Goal: Download file/media

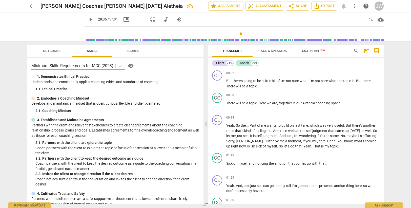
scroll to position [4186, 0]
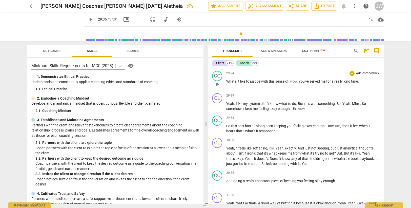
click at [231, 82] on span "What's" at bounding box center [231, 81] width 11 height 4
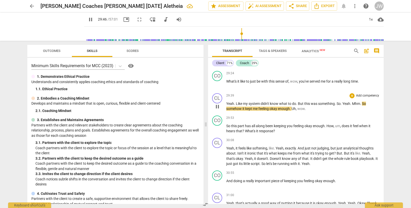
click at [334, 102] on span "something" at bounding box center [326, 103] width 17 height 4
click at [343, 103] on span "Yeah" at bounding box center [346, 103] width 8 height 4
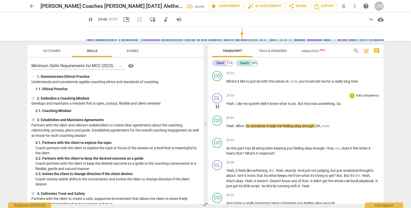
click at [350, 103] on p "Yeah . Like my system didn't know what to do . But this was something . So ." at bounding box center [302, 103] width 153 height 5
click at [236, 125] on span "Mhm" at bounding box center [240, 126] width 8 height 4
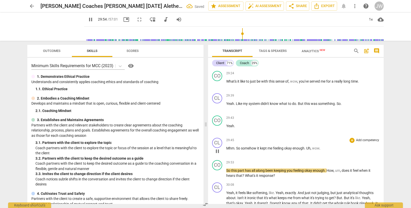
click at [227, 147] on span "Mhm" at bounding box center [230, 148] width 8 height 4
type input "1796"
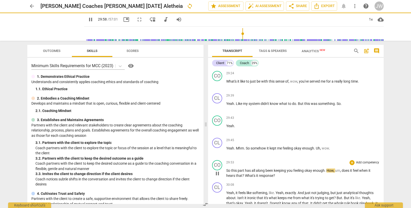
click at [255, 158] on div "CO play_arrow pause 29:53 + Add competency keyboard_arrow_right So this part ha…" at bounding box center [296, 169] width 176 height 22
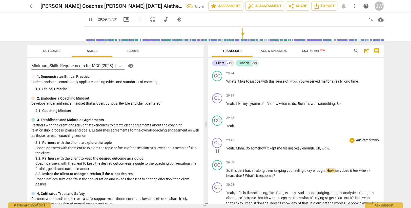
click at [252, 146] on span "somehow" at bounding box center [258, 148] width 16 height 4
click at [318, 147] on span "Uh" at bounding box center [318, 148] width 4 height 4
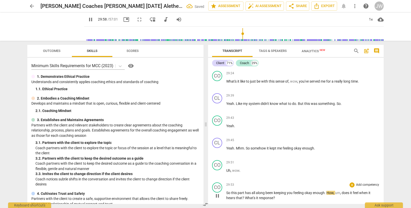
click at [228, 192] on span "So" at bounding box center [228, 192] width 5 height 4
type input "1799"
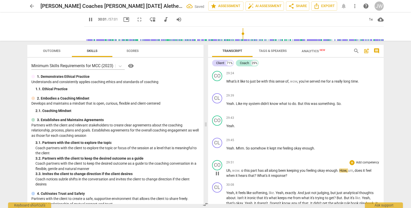
click at [234, 169] on span "wow" at bounding box center [235, 170] width 7 height 4
type input "1803"
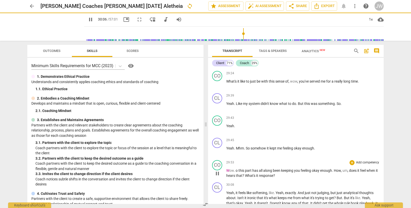
click at [235, 169] on span "." at bounding box center [235, 170] width 2 height 4
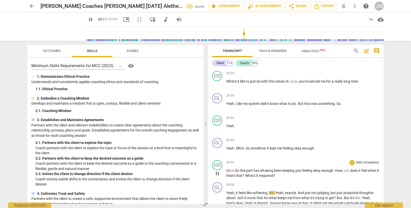
click at [295, 170] on span "keeping" at bounding box center [288, 170] width 13 height 4
click at [337, 170] on span "How" at bounding box center [338, 170] width 7 height 4
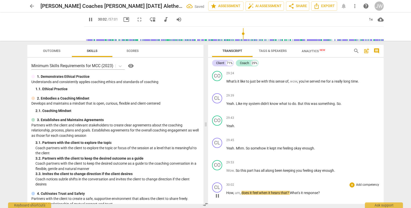
click at [226, 192] on span "How" at bounding box center [229, 192] width 7 height 4
type input "1804"
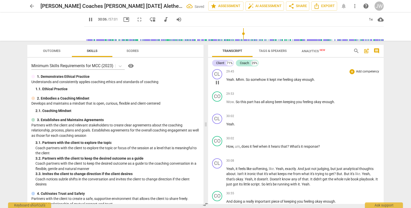
scroll to position [4262, 0]
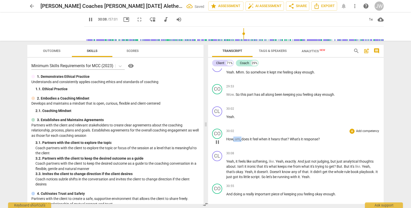
drag, startPoint x: 233, startPoint y: 138, endPoint x: 242, endPoint y: 137, distance: 8.9
click at [242, 137] on p "How , um , does it feel when it hears that ? What's it response ?" at bounding box center [302, 138] width 153 height 5
type input "1809"
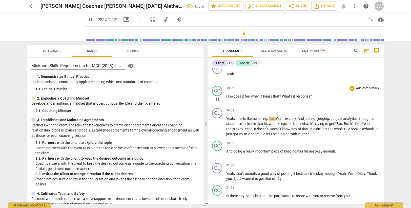
scroll to position [4313, 0]
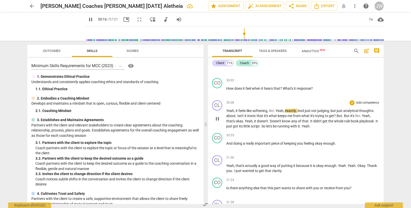
click at [267, 111] on span "softening" at bounding box center [259, 111] width 15 height 4
type input "1817"
click at [278, 111] on span "yeah" at bounding box center [281, 111] width 8 height 4
click at [284, 111] on span "yeah" at bounding box center [281, 111] width 8 height 4
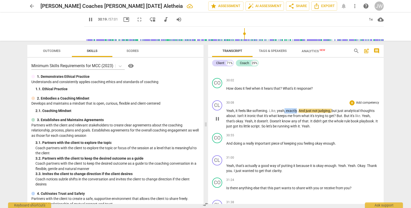
click at [298, 111] on span "." at bounding box center [298, 111] width 2 height 4
click at [300, 110] on span "just" at bounding box center [296, 111] width 7 height 4
click at [260, 125] on span "be" at bounding box center [257, 126] width 5 height 4
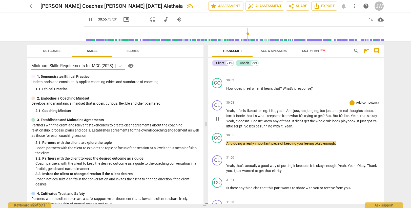
click at [233, 127] on span "little" at bounding box center [229, 126] width 7 height 4
drag, startPoint x: 260, startPoint y: 126, endPoint x: 271, endPoint y: 125, distance: 10.7
click at [271, 125] on p "Yeah , it feels like softening. Like, yeah . And just, not judging , but just a…" at bounding box center [302, 118] width 153 height 21
click at [253, 125] on span "So it"s" at bounding box center [248, 126] width 9 height 4
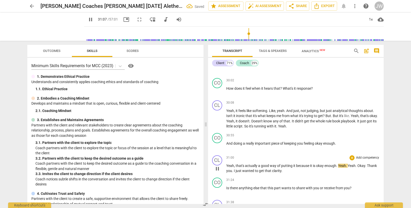
click at [241, 167] on p "Yeah , that's actually a good way of putting it because it is okay enough . Yea…" at bounding box center [302, 168] width 153 height 10
click at [286, 166] on span "putting" at bounding box center [287, 165] width 12 height 4
click at [263, 166] on span "good" at bounding box center [265, 165] width 9 height 4
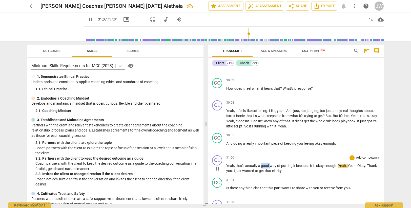
click at [263, 166] on span "good" at bounding box center [265, 165] width 9 height 4
click at [233, 165] on span "Yeah" at bounding box center [230, 165] width 8 height 4
click at [295, 165] on span "it" at bounding box center [294, 165] width 3 height 4
type input "1868"
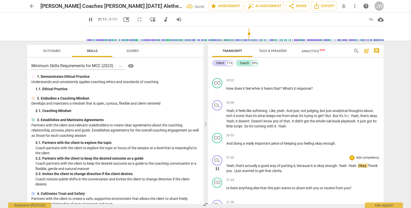
click at [340, 165] on span "Yeah" at bounding box center [343, 165] width 8 height 4
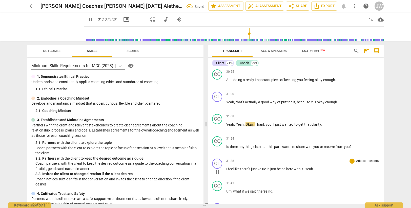
scroll to position [4388, 0]
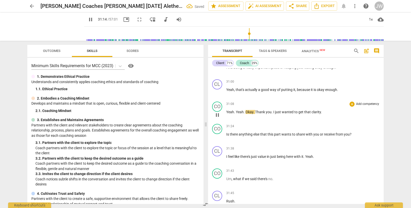
click at [236, 111] on span "Yeah" at bounding box center [240, 112] width 8 height 4
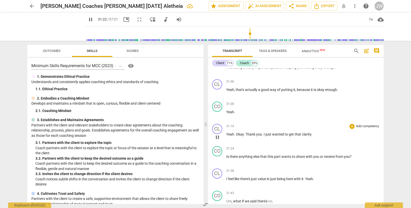
click at [316, 134] on p "Yeah . Okay . Thank you . I just wanted to get that clarity ." at bounding box center [302, 134] width 153 height 5
type input "1884"
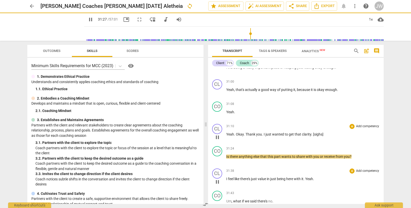
click at [288, 171] on div "31:38 + Add competency keyboard_arrow_right" at bounding box center [302, 170] width 153 height 5
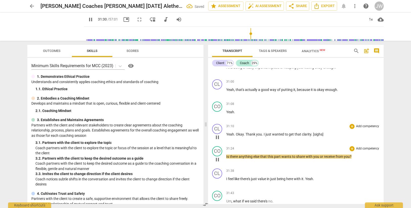
click at [319, 156] on span "you" at bounding box center [316, 156] width 7 height 4
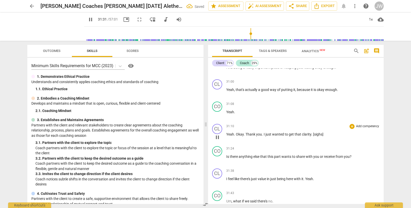
type input "1892"
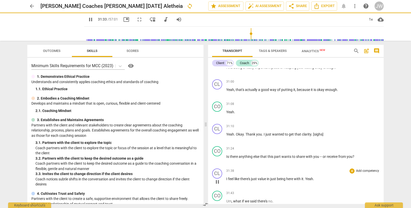
click at [287, 175] on div "31:38 + Add competency keyboard_arrow_right I feel like there's just value in j…" at bounding box center [302, 177] width 153 height 18
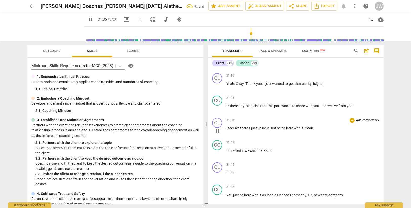
scroll to position [4464, 0]
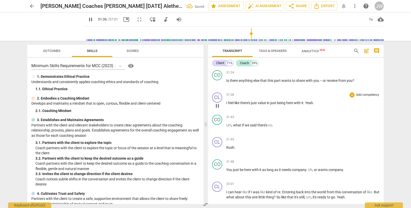
click at [257, 101] on span "just" at bounding box center [254, 103] width 7 height 4
click at [308, 102] on span "Yeah" at bounding box center [309, 103] width 8 height 4
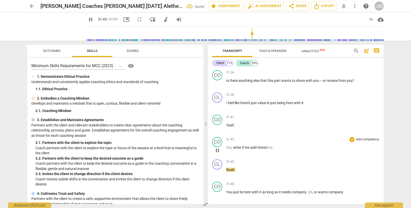
click at [226, 147] on span "Um" at bounding box center [228, 147] width 5 height 4
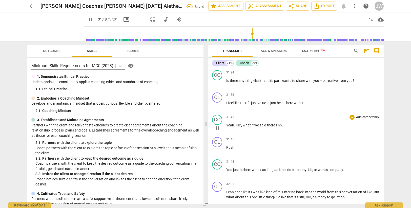
click at [238, 125] on span "Um" at bounding box center [238, 125] width 5 height 4
type input "1909"
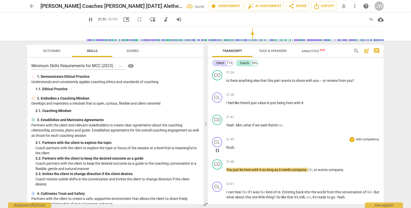
click at [227, 146] on span "Rush" at bounding box center [230, 147] width 8 height 4
click at [229, 146] on span "Rush" at bounding box center [230, 147] width 8 height 4
type input "1913"
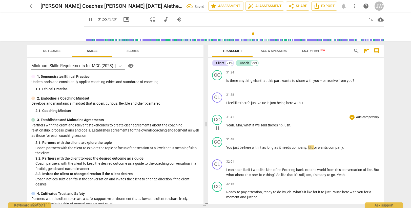
click at [285, 125] on span "ush" at bounding box center [287, 125] width 6 height 4
type input "1917"
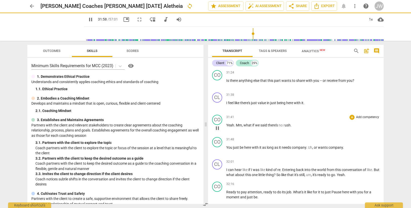
click at [267, 125] on span "said" at bounding box center [263, 125] width 7 height 4
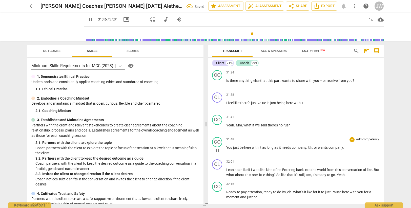
click at [227, 146] on span "You" at bounding box center [229, 147] width 7 height 4
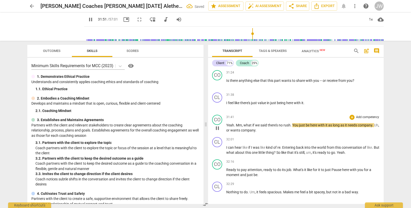
click at [300, 124] on span "just" at bounding box center [302, 125] width 7 height 4
type input "1913"
click at [377, 127] on span "." at bounding box center [377, 125] width 1 height 4
drag, startPoint x: 240, startPoint y: 130, endPoint x: 249, endPoint y: 130, distance: 8.9
click at [249, 130] on p "Yeah . Mm , what if we said there's no rush . You can just be here with it as l…" at bounding box center [302, 127] width 153 height 10
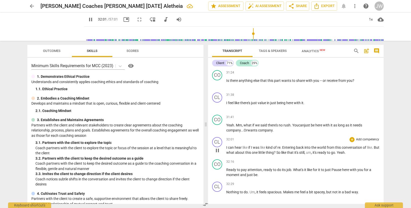
click at [262, 146] on span "like" at bounding box center [263, 147] width 6 height 4
click at [280, 147] on span "re" at bounding box center [278, 147] width 3 height 4
type input "1931"
click at [356, 148] on span "conversation" at bounding box center [350, 147] width 21 height 4
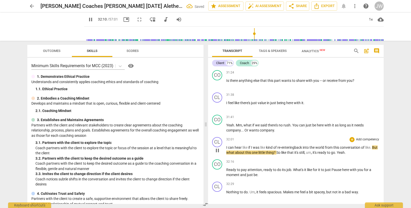
click at [374, 148] on p "I can hear like if I was like kind of re- entering back into the world from thi…" at bounding box center [302, 150] width 153 height 10
click at [254, 154] on span "about" at bounding box center [252, 152] width 10 height 4
click at [264, 153] on span "this" at bounding box center [260, 152] width 7 height 4
click at [289, 152] on span "?" at bounding box center [287, 152] width 3 height 4
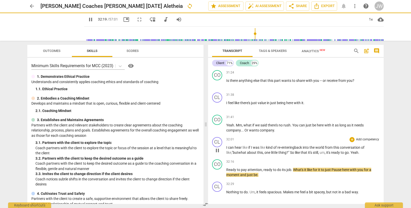
click at [306, 152] on span "that" at bounding box center [303, 152] width 7 height 4
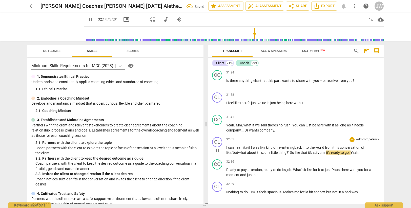
click at [329, 153] on span "it's" at bounding box center [328, 152] width 5 height 4
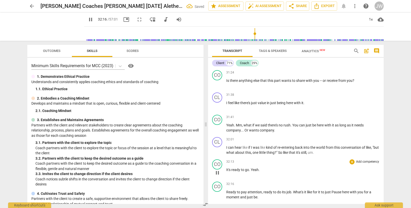
click at [251, 169] on span "Yeah" at bounding box center [255, 169] width 8 height 4
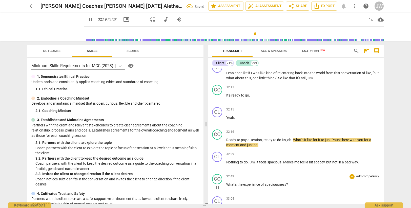
scroll to position [4532, 0]
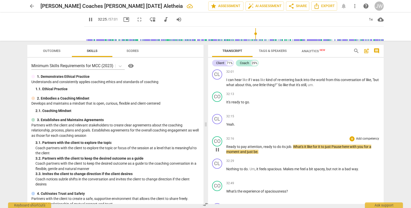
click at [334, 145] on span "Pause" at bounding box center [336, 146] width 11 height 4
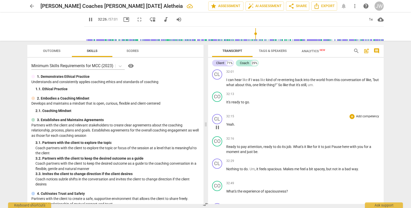
type input "1947"
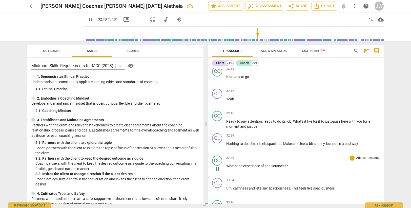
click at [225, 165] on div "play_arrow pause" at bounding box center [219, 168] width 13 height 7
click at [227, 165] on span "What's" at bounding box center [231, 166] width 11 height 4
type input "1970"
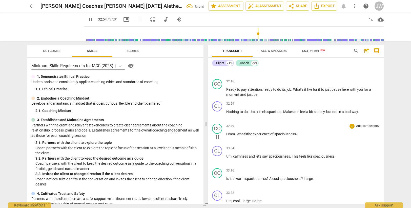
scroll to position [4608, 0]
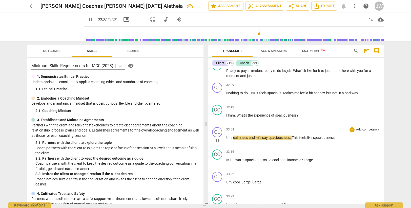
click at [255, 137] on span "and" at bounding box center [252, 137] width 7 height 4
type input "1989"
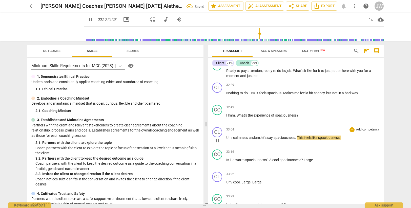
click at [300, 137] on span "This" at bounding box center [300, 137] width 7 height 4
click at [305, 160] on span "Large" at bounding box center [308, 160] width 9 height 4
type input "2003"
click at [317, 160] on p "Is it a warm spaciousness ? A cool spaciousness ? A l arge ." at bounding box center [302, 159] width 153 height 5
click at [310, 160] on span "arge" at bounding box center [310, 160] width 7 height 4
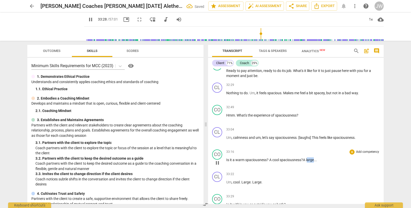
click at [310, 160] on span "arge" at bounding box center [310, 160] width 7 height 4
click at [321, 160] on p "Is it a warm spaciousness ? A cool spaciousness ? A l arge ..." at bounding box center [302, 159] width 153 height 5
click at [227, 182] on span "Um" at bounding box center [228, 182] width 5 height 4
type input "2010"
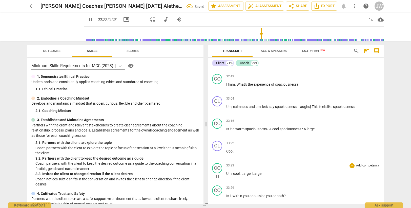
scroll to position [4637, 0]
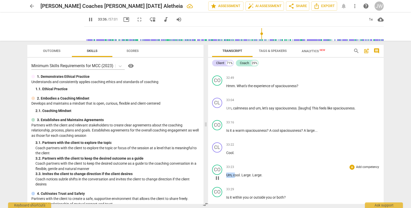
drag, startPoint x: 226, startPoint y: 175, endPoint x: 234, endPoint y: 174, distance: 7.9
click at [234, 174] on p "Um , cool . Large . Large ." at bounding box center [302, 174] width 153 height 5
type input "2017"
click at [235, 175] on span "Large" at bounding box center [239, 175] width 9 height 4
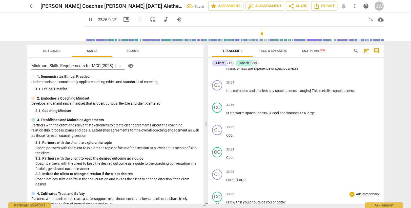
scroll to position [4688, 0]
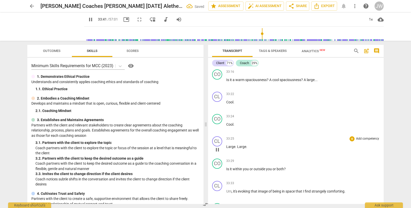
click at [236, 146] on span "." at bounding box center [236, 146] width 2 height 4
click at [235, 144] on span "." at bounding box center [235, 146] width 1 height 4
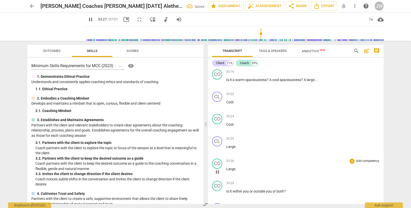
scroll to position [4713, 0]
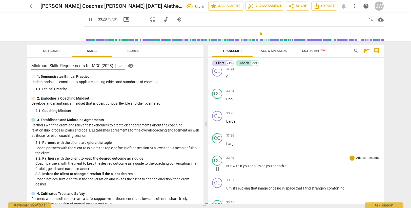
click at [226, 165] on div "play_arrow pause" at bounding box center [219, 168] width 13 height 7
click at [226, 165] on span "Is" at bounding box center [228, 166] width 4 height 4
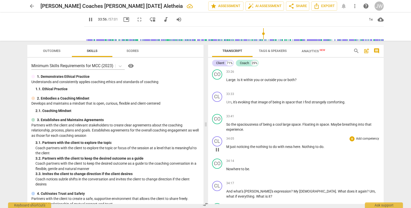
scroll to position [4814, 0]
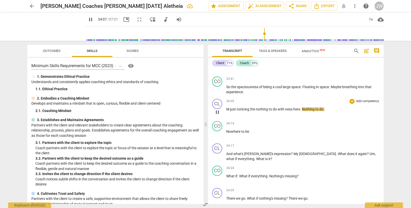
click at [229, 108] on span "M" at bounding box center [228, 109] width 4 height 4
click at [226, 109] on span "M" at bounding box center [228, 109] width 4 height 4
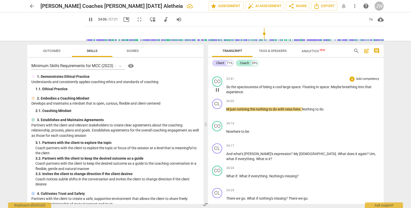
click at [233, 90] on span "experience" at bounding box center [234, 92] width 17 height 4
click at [227, 109] on span "M" at bounding box center [228, 109] width 4 height 4
type input "2048"
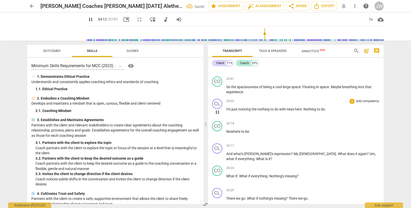
click at [282, 109] on span "with" at bounding box center [283, 109] width 8 height 4
click at [263, 109] on span "nothing" at bounding box center [263, 109] width 13 height 4
click at [287, 109] on span "ness" at bounding box center [291, 109] width 8 height 4
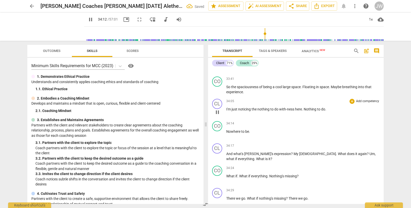
click at [304, 108] on span "." at bounding box center [303, 109] width 2 height 4
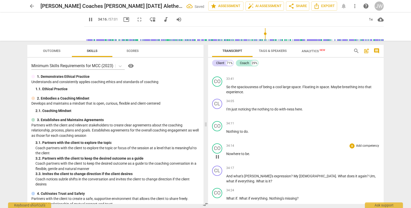
click at [227, 154] on span "Nowhere" at bounding box center [233, 154] width 15 height 4
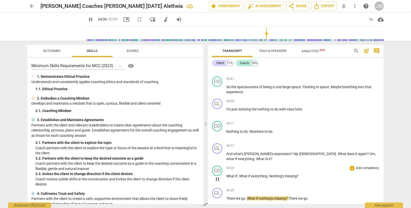
click at [269, 175] on span "Nothing's" at bounding box center [276, 176] width 15 height 4
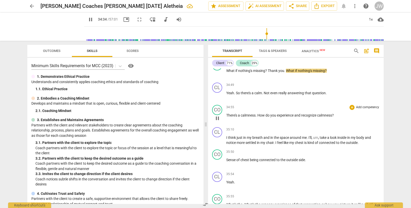
scroll to position [4888, 0]
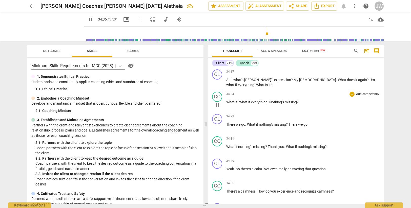
click at [269, 102] on span "Nothing's" at bounding box center [276, 102] width 15 height 4
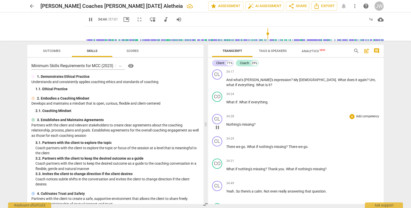
click at [236, 122] on span "Nothing's" at bounding box center [233, 124] width 15 height 4
click at [227, 146] on span "There" at bounding box center [231, 146] width 10 height 4
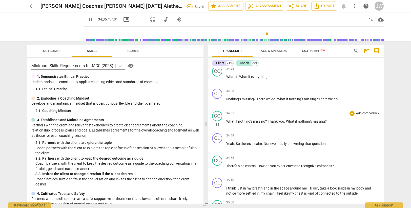
scroll to position [4939, 0]
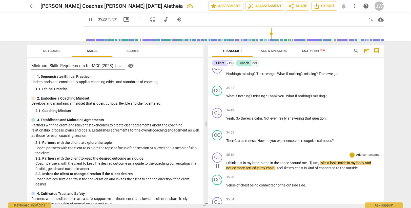
click at [321, 163] on span "take" at bounding box center [323, 163] width 8 height 4
type input "2129"
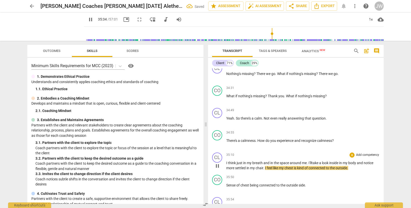
click at [353, 164] on span "body" at bounding box center [352, 163] width 9 height 4
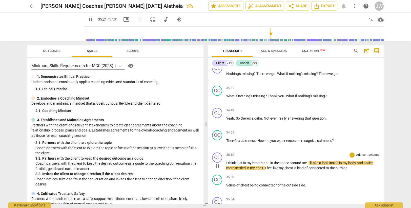
click at [234, 167] on span "more" at bounding box center [230, 168] width 9 height 4
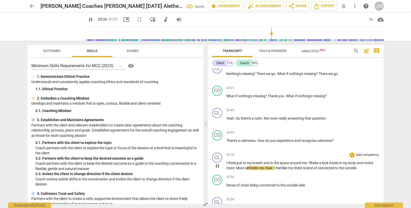
click at [274, 168] on span "." at bounding box center [273, 168] width 2 height 4
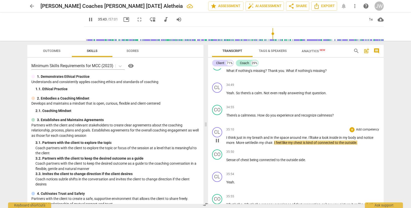
scroll to position [4989, 0]
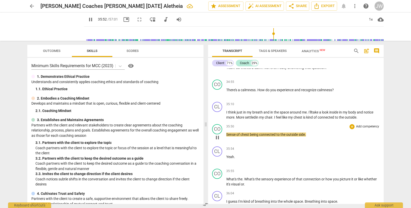
click at [227, 134] on span "Sense" at bounding box center [231, 134] width 10 height 4
type input "2153"
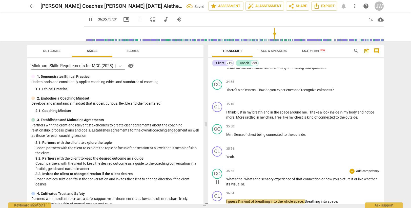
click at [242, 179] on span "the" at bounding box center [239, 179] width 5 height 4
type input "2167"
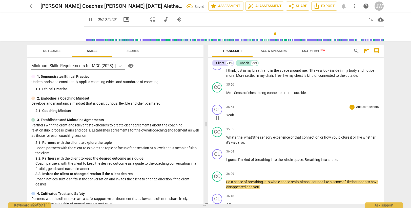
scroll to position [5040, 0]
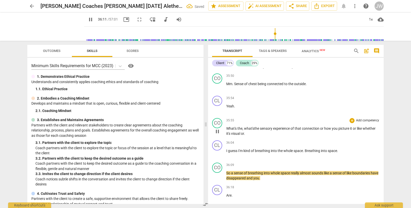
click at [247, 132] on p "What's the, what's the sensory experience of that connection or how you picture…" at bounding box center [302, 131] width 153 height 10
click at [245, 151] on span "kind" at bounding box center [246, 150] width 7 height 4
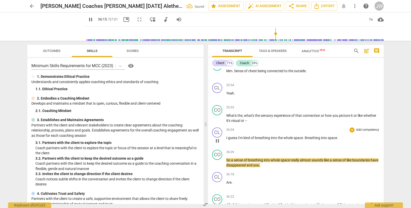
scroll to position [5065, 0]
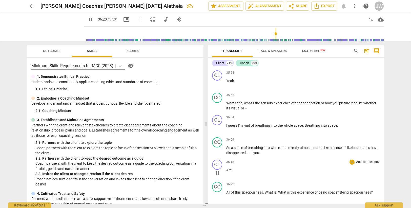
click at [226, 171] on div "play_arrow pause" at bounding box center [219, 172] width 13 height 7
click at [228, 169] on span "Are" at bounding box center [228, 170] width 5 height 4
type input "2183"
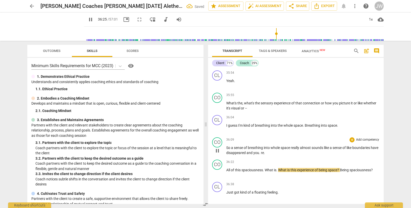
click at [264, 152] on span "re" at bounding box center [262, 152] width 3 height 4
type input "2186"
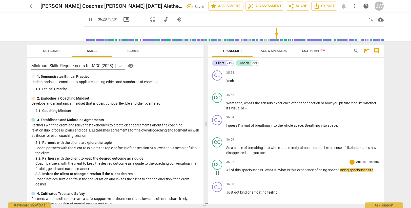
click at [226, 169] on span "All" at bounding box center [228, 170] width 5 height 4
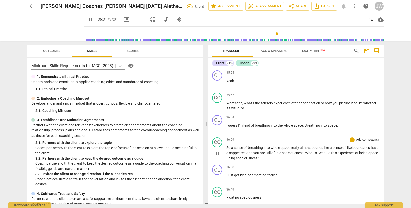
click at [265, 153] on span "are" at bounding box center [262, 152] width 5 height 4
type input "2193"
click at [316, 152] on span "." at bounding box center [316, 152] width 2 height 4
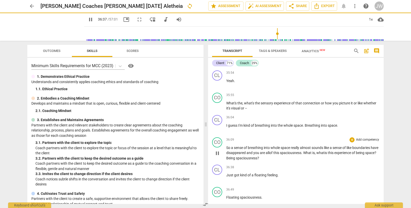
click at [286, 159] on p "So a sense of breathing into whole space really almost sounds like a sense of l…" at bounding box center [302, 153] width 153 height 16
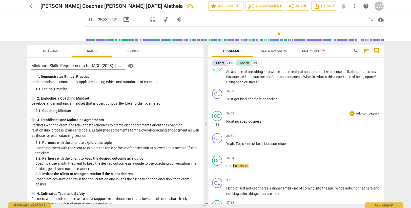
scroll to position [5166, 0]
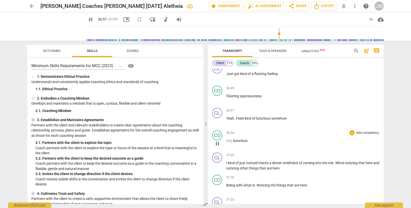
click at [228, 141] on span "Um" at bounding box center [228, 140] width 5 height 4
type input "2218"
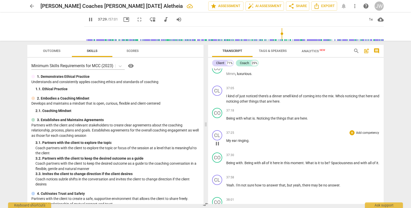
scroll to position [5242, 0]
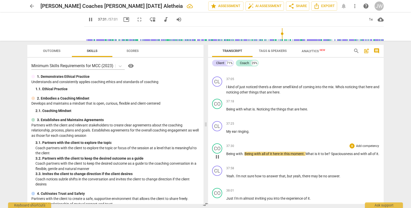
click at [228, 153] on span "Being" at bounding box center [231, 154] width 10 height 4
type input "2253"
click at [233, 152] on span "Yeah. Being" at bounding box center [235, 154] width 18 height 4
click at [282, 153] on span "it" at bounding box center [280, 154] width 3 height 4
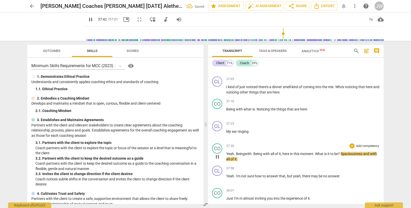
click at [317, 153] on span "What" at bounding box center [319, 154] width 9 height 4
click at [312, 154] on span "moment" at bounding box center [307, 154] width 13 height 4
click at [322, 153] on p "Yeah . Being with . Being with all of it , here in this moment ." at bounding box center [302, 153] width 153 height 5
type input "2258"
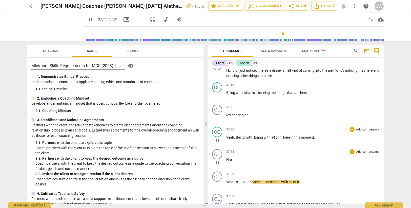
scroll to position [5267, 0]
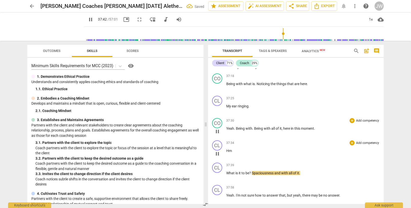
click at [240, 149] on p "Hm" at bounding box center [302, 150] width 153 height 5
type input "2264"
click at [249, 173] on span "be" at bounding box center [247, 173] width 4 height 4
type input "2267"
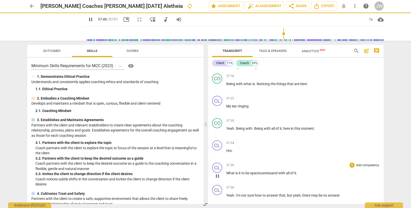
click at [301, 173] on p "What is it to be spaciousness and with all of it ." at bounding box center [302, 172] width 153 height 5
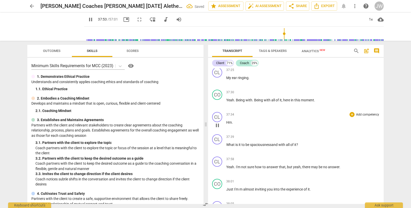
scroll to position [5293, 0]
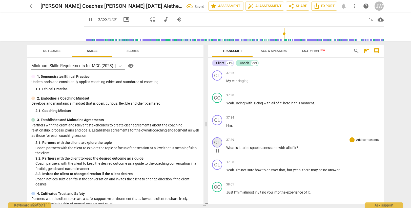
click at [219, 144] on div "CL" at bounding box center [217, 142] width 10 height 10
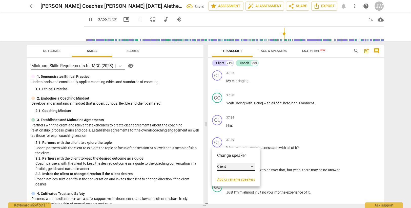
click at [229, 168] on div "Client" at bounding box center [236, 166] width 38 height 8
click at [230, 176] on li "Coach" at bounding box center [236, 176] width 38 height 10
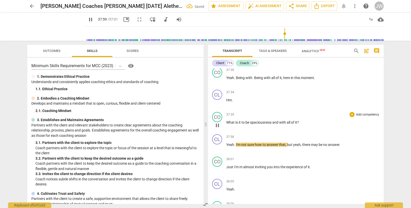
scroll to position [5343, 0]
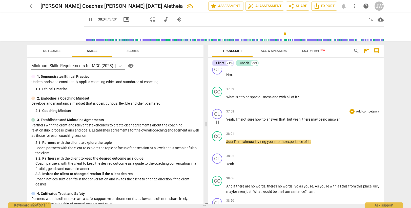
click at [283, 120] on span "that" at bounding box center [282, 119] width 7 height 4
click at [293, 119] on span "yeah" at bounding box center [297, 119] width 8 height 4
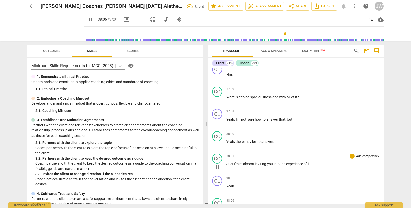
click at [229, 164] on span "Just" at bounding box center [230, 164] width 8 height 4
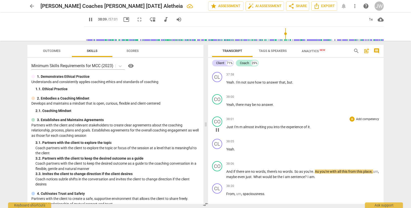
scroll to position [5380, 0]
click at [233, 127] on span "Just" at bounding box center [230, 127] width 8 height 4
type input "2292"
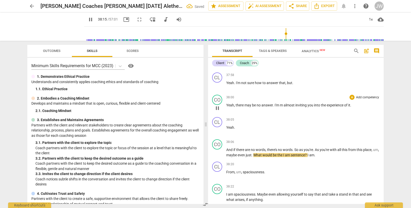
click at [285, 105] on span "almost" at bounding box center [290, 105] width 12 height 4
type input "2296"
click at [257, 152] on p "And if there are no words , there's no words . So as you're . As you're with al…" at bounding box center [302, 152] width 153 height 10
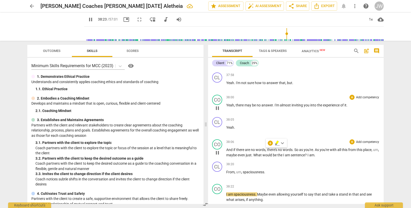
click at [240, 149] on span "there" at bounding box center [240, 149] width 9 height 4
click at [314, 149] on span "." at bounding box center [314, 149] width 2 height 4
type input "2292"
click at [251, 155] on span "just" at bounding box center [249, 155] width 6 height 4
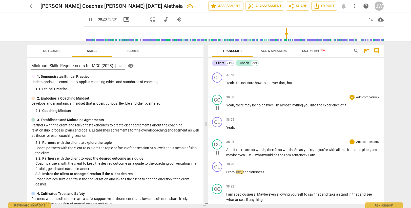
click at [324, 154] on p "And if there are no words , there's no words . So as you're, as you're with all…" at bounding box center [302, 152] width 153 height 10
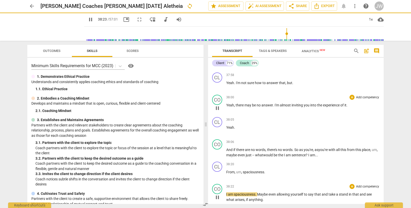
scroll to position [5405, 0]
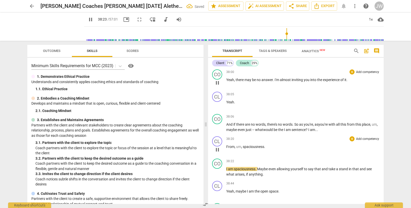
click at [229, 144] on span "From" at bounding box center [230, 146] width 8 height 4
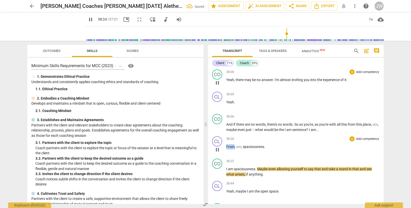
click at [229, 144] on span "From" at bounding box center [230, 146] width 8 height 4
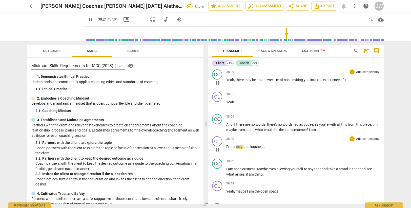
click at [227, 146] on span "From" at bounding box center [230, 146] width 8 height 4
click at [238, 145] on span "um" at bounding box center [238, 146] width 5 height 4
type input "2303"
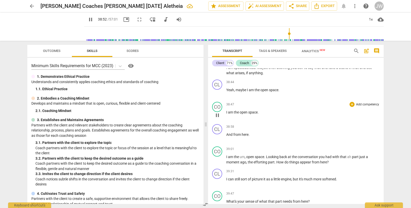
scroll to position [5532, 0]
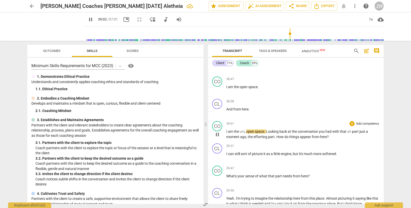
click at [228, 132] on span "I" at bounding box center [227, 131] width 2 height 4
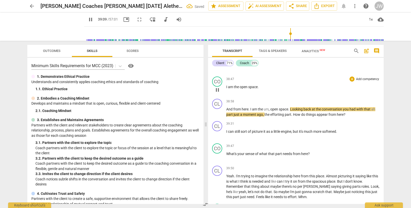
click at [242, 85] on span "open" at bounding box center [244, 87] width 9 height 4
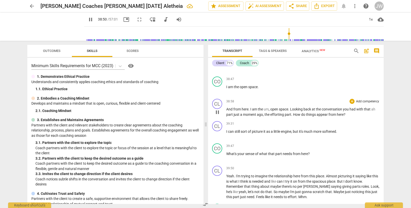
click at [226, 109] on div "play_arrow pause" at bounding box center [219, 112] width 13 height 7
click at [227, 109] on span "And" at bounding box center [229, 109] width 7 height 4
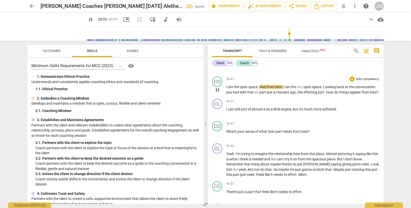
click at [259, 88] on span "." at bounding box center [258, 87] width 2 height 4
type input "2335"
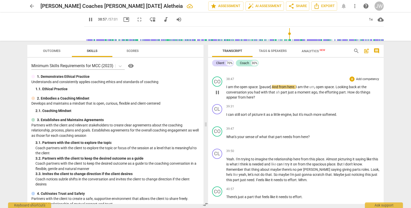
click at [299, 100] on p "I am the open space . [pause] And from here . I am the um , open space . Lookin…" at bounding box center [302, 92] width 153 height 16
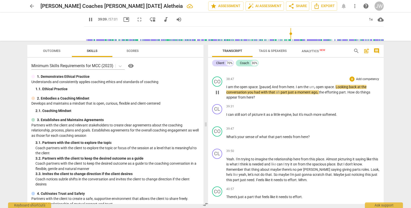
click at [281, 92] on span "part" at bounding box center [284, 92] width 7 height 4
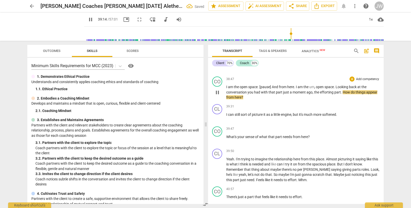
click at [306, 96] on p "I am the open space . [pause] And from here . I am the um , open space . Lookin…" at bounding box center [302, 92] width 153 height 16
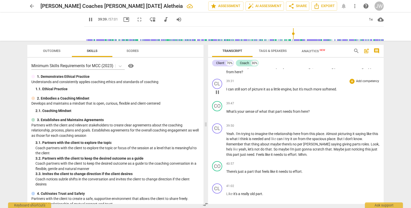
scroll to position [5582, 0]
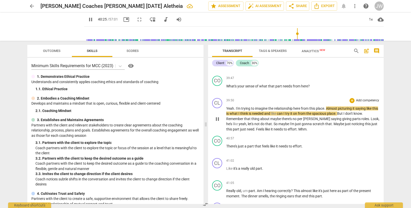
click at [264, 114] on span "needed" at bounding box center [258, 113] width 12 height 4
type input "2427"
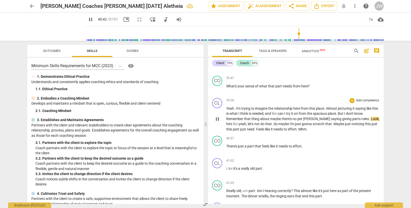
click at [296, 119] on span "no" at bounding box center [294, 119] width 5 height 4
click at [354, 119] on span "parts" at bounding box center [358, 119] width 9 height 4
drag, startPoint x: 227, startPoint y: 124, endPoint x: 233, endPoint y: 123, distance: 6.1
click at [248, 123] on span "yeah" at bounding box center [252, 124] width 8 height 4
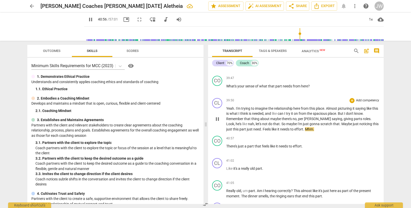
click at [353, 122] on span "just" at bounding box center [356, 124] width 7 height 4
click at [253, 130] on span "need" at bounding box center [257, 129] width 8 height 4
click at [230, 147] on span "There's" at bounding box center [232, 146] width 12 height 4
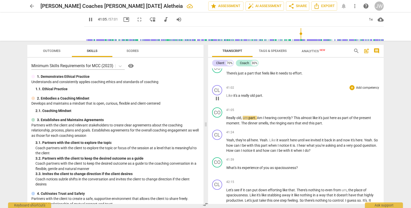
scroll to position [5658, 0]
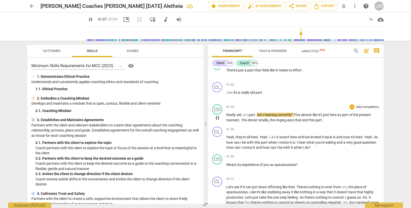
click at [248, 115] on span "um" at bounding box center [246, 115] width 6 height 4
type input "2469"
click at [280, 121] on span "ears" at bounding box center [276, 120] width 8 height 4
click at [294, 119] on span "end" at bounding box center [290, 120] width 7 height 4
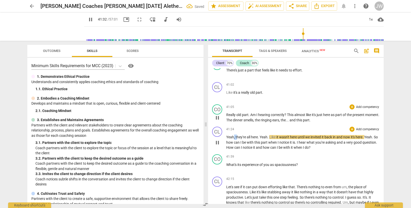
drag, startPoint x: 234, startPoint y: 137, endPoint x: 237, endPoint y: 137, distance: 3.3
click at [237, 137] on p "Yeah , they're all here . Yeah . Like it wasn't here until we invited it back i…" at bounding box center [302, 142] width 153 height 16
click at [237, 138] on span "they're" at bounding box center [240, 137] width 11 height 4
type input "2496"
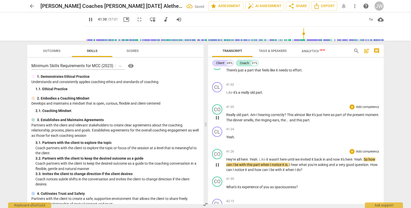
click at [229, 159] on span "Hey're" at bounding box center [231, 159] width 10 height 4
type input "2499"
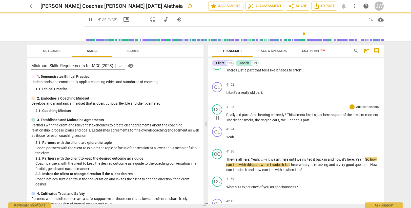
click at [246, 117] on p "Really old part . Am I hearing correctly ? This almost like it's just here as p…" at bounding box center [302, 117] width 153 height 10
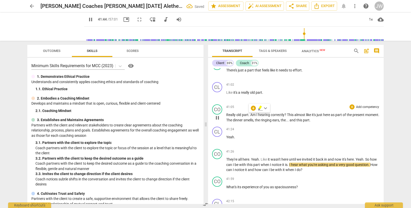
click at [243, 120] on span "dinner" at bounding box center [238, 120] width 11 height 4
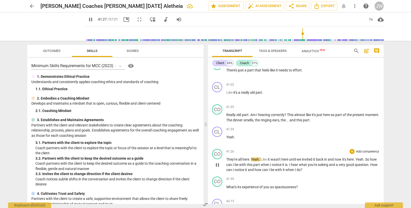
click at [251, 159] on span "Yeah" at bounding box center [255, 159] width 8 height 4
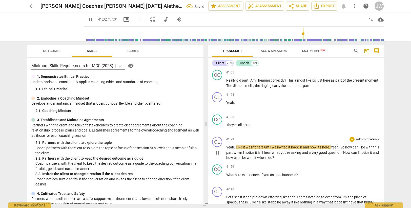
scroll to position [5709, 0]
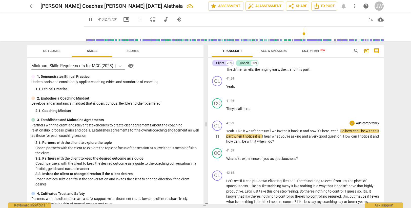
click at [258, 136] on span "it" at bounding box center [256, 136] width 3 height 4
type input "2503"
click at [302, 137] on span "asking" at bounding box center [295, 136] width 11 height 4
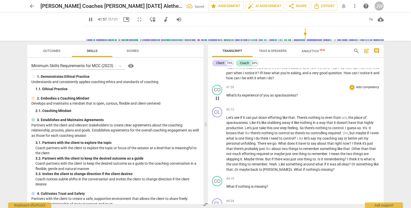
scroll to position [5784, 0]
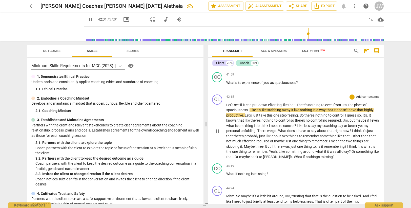
click at [333, 106] on span "even" at bounding box center [329, 105] width 8 height 4
type input "2553"
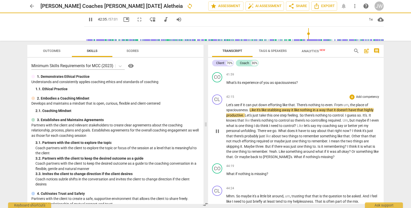
click at [330, 101] on div "42:15 + Add competency keyboard_arrow_right Let's see if it can put down effort…" at bounding box center [302, 126] width 153 height 65
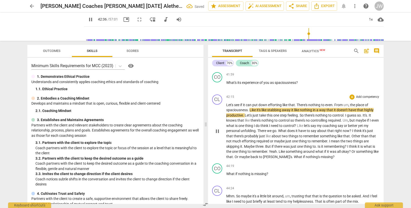
click at [331, 104] on span "even" at bounding box center [328, 105] width 7 height 4
click at [350, 105] on span "," at bounding box center [349, 105] width 2 height 4
type input "2549"
click at [236, 110] on span "spaciousness" at bounding box center [236, 110] width 21 height 4
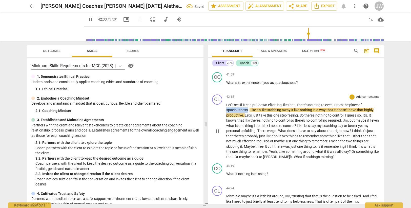
click at [236, 110] on span "spaciousness" at bounding box center [236, 110] width 21 height 4
click at [248, 109] on span "." at bounding box center [249, 110] width 2 height 4
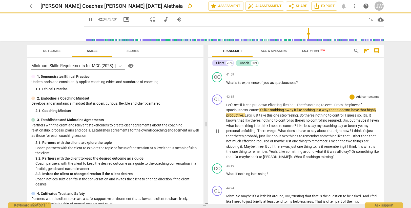
click at [265, 112] on p "Let's see if it can put down efforting like that . There's nothing to even . Fr…" at bounding box center [302, 130] width 153 height 57
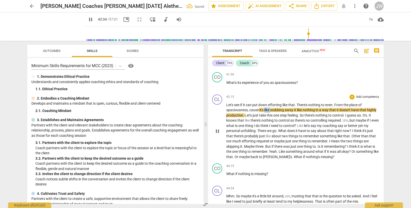
click at [265, 112] on p "Let's see if it can put down efforting like that . There's nothing to even . Fr…" at bounding box center [302, 130] width 153 height 57
click at [252, 110] on span "spaciousness, cause" at bounding box center [242, 110] width 32 height 4
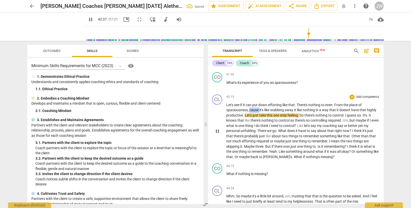
click at [252, 110] on span "spaciousness, cause" at bounding box center [242, 110] width 32 height 4
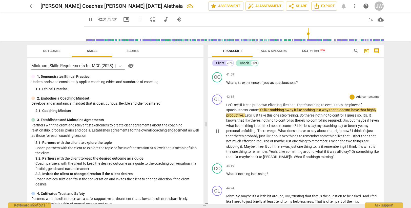
click at [294, 110] on span "away" at bounding box center [289, 110] width 9 height 4
click at [296, 109] on span "it" at bounding box center [295, 110] width 3 height 4
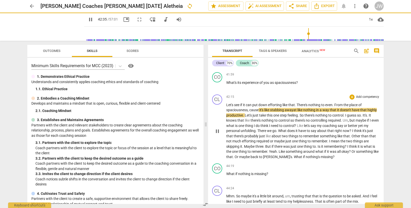
click at [303, 109] on span "like" at bounding box center [300, 110] width 6 height 4
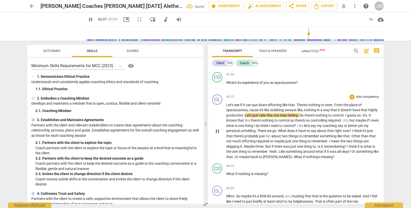
click at [317, 109] on span "nothing" at bounding box center [310, 110] width 13 height 4
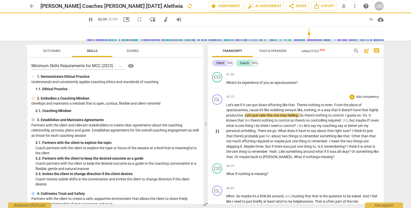
click at [338, 110] on span "that" at bounding box center [334, 110] width 7 height 4
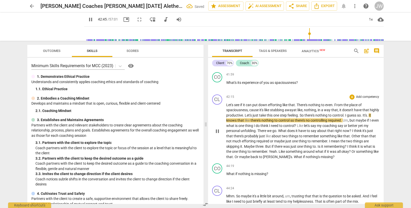
click at [243, 114] on span "productive" at bounding box center [234, 115] width 17 height 4
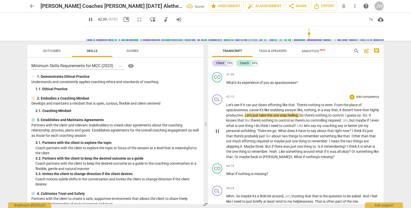
click at [357, 111] on span "have" at bounding box center [358, 110] width 8 height 4
click at [243, 116] on span "productive" at bounding box center [234, 115] width 17 height 4
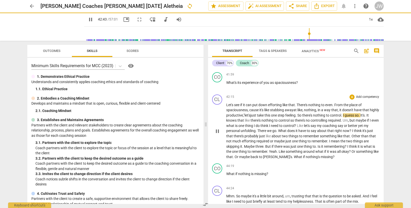
click at [285, 115] on span "step" at bounding box center [281, 115] width 8 height 4
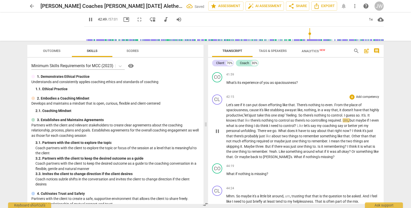
click at [237, 120] on span "knows" at bounding box center [231, 120] width 11 height 4
click at [344, 125] on span "say" at bounding box center [340, 125] width 6 height 4
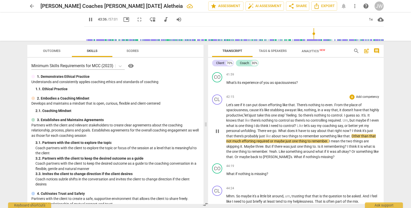
click at [320, 136] on span "remember" at bounding box center [311, 136] width 17 height 4
click at [369, 138] on span "that" at bounding box center [372, 136] width 7 height 4
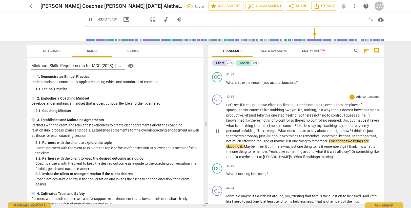
click at [270, 140] on span "required" at bounding box center [263, 141] width 14 height 4
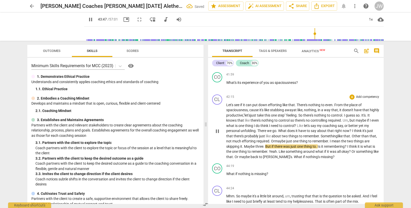
click at [328, 141] on span "remember" at bounding box center [320, 141] width 16 height 4
click at [364, 143] on span "are" at bounding box center [366, 141] width 5 height 4
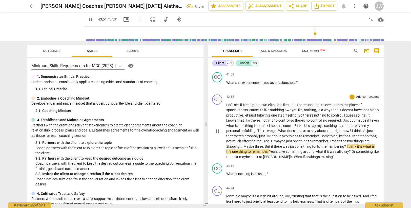
click at [315, 146] on span "to" at bounding box center [313, 146] width 3 height 4
click at [358, 148] on span "is" at bounding box center [359, 146] width 3 height 4
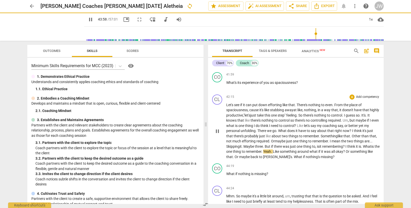
click at [263, 150] on span "." at bounding box center [262, 151] width 2 height 4
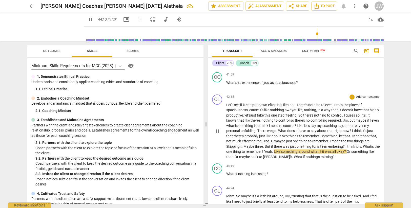
click at [294, 156] on span "." at bounding box center [293, 157] width 2 height 4
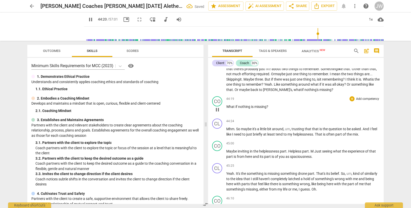
scroll to position [5860, 0]
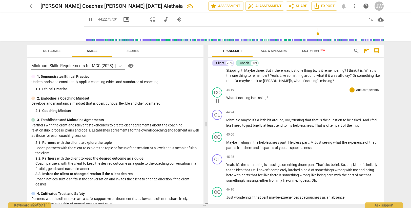
click at [252, 97] on span "is" at bounding box center [252, 98] width 3 height 4
type input "2665"
click at [226, 121] on span "Mhm" at bounding box center [230, 120] width 8 height 4
type input "2669"
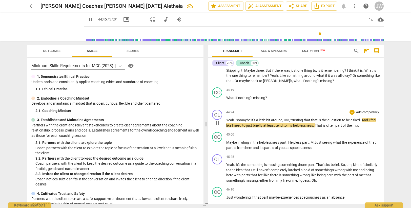
click at [361, 121] on span "." at bounding box center [361, 120] width 2 height 4
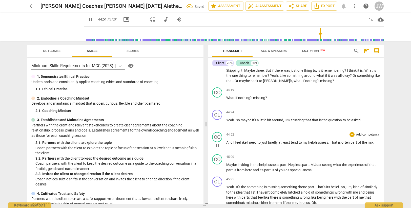
click at [227, 141] on span "And" at bounding box center [229, 142] width 7 height 4
type input "2692"
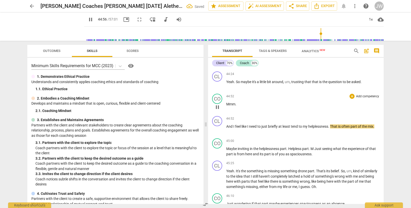
scroll to position [5911, 0]
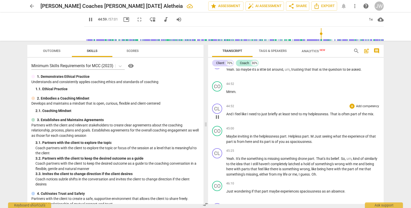
click at [330, 114] on span "." at bounding box center [329, 114] width 2 height 4
type input "2701"
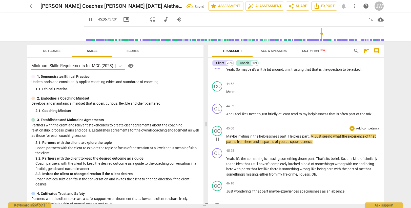
click at [312, 136] on span "M" at bounding box center [312, 136] width 4 height 4
click at [314, 137] on span "M" at bounding box center [312, 136] width 4 height 4
type input "2711"
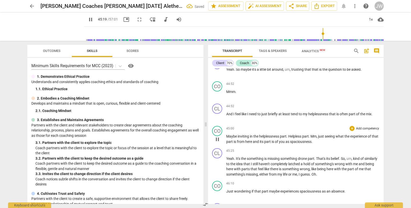
click at [245, 142] on span "from" at bounding box center [241, 141] width 8 height 4
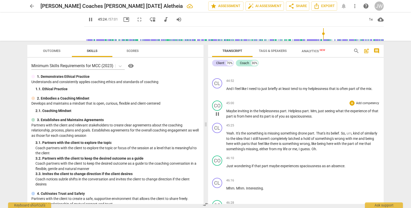
scroll to position [5962, 0]
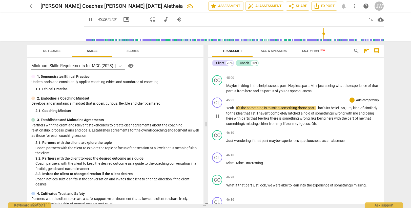
click at [247, 107] on span "something" at bounding box center [255, 108] width 17 height 4
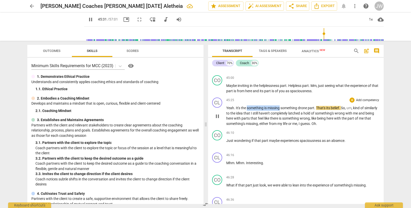
click at [280, 107] on span "missing" at bounding box center [273, 108] width 13 height 4
type input "2732"
click at [295, 130] on div "CO play_arrow pause 46:10 + Add competency keyboard_arrow_right Just wondering …" at bounding box center [296, 139] width 176 height 22
click at [273, 111] on span "latched" at bounding box center [277, 113] width 12 height 4
click at [247, 107] on span "missing" at bounding box center [253, 108] width 13 height 4
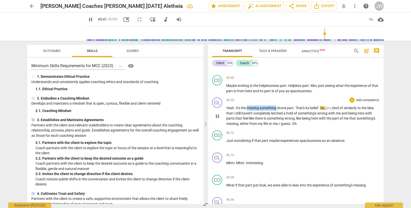
click at [277, 108] on span "something" at bounding box center [268, 108] width 17 height 4
type input "2743"
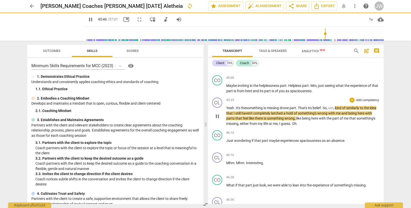
click at [248, 108] on span "the something is missing" at bounding box center [260, 108] width 38 height 4
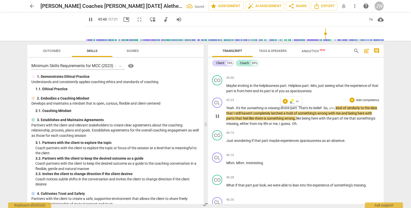
click at [238, 107] on span "It's" at bounding box center [238, 108] width 5 height 4
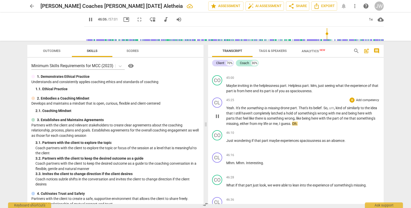
drag, startPoint x: 283, startPoint y: 124, endPoint x: 284, endPoint y: 109, distance: 15.2
click at [263, 123] on span "my" at bounding box center [261, 123] width 6 height 4
click at [291, 124] on span "Oh" at bounding box center [288, 123] width 5 height 4
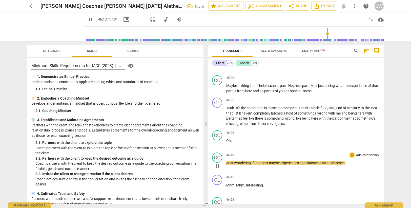
click at [227, 161] on span "Just" at bounding box center [230, 163] width 8 height 4
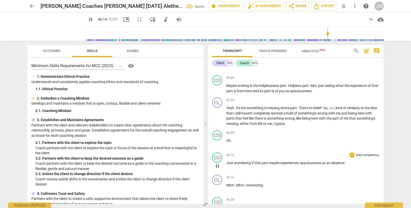
type input "2775"
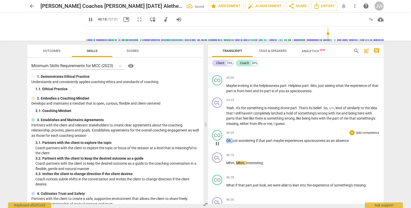
drag, startPoint x: 227, startPoint y: 140, endPoint x: 233, endPoint y: 140, distance: 5.9
click at [233, 140] on p "Oh . ust wondering if that part maybe experiences spaciousness as an absence ." at bounding box center [302, 140] width 153 height 5
type input "2779"
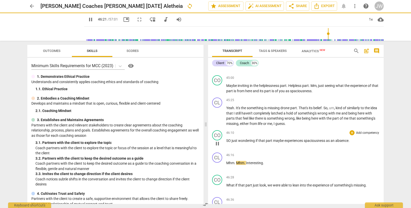
click at [283, 138] on p "SO just wondering if that part maybe experiences spaciousness as an absence ." at bounding box center [302, 140] width 153 height 5
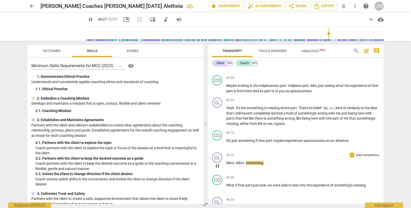
click at [237, 163] on span "Mhm" at bounding box center [240, 163] width 8 height 4
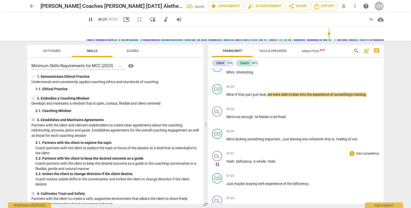
scroll to position [6022, 0]
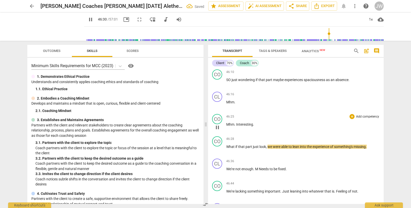
click at [236, 123] on span "Interesting" at bounding box center [244, 124] width 17 height 4
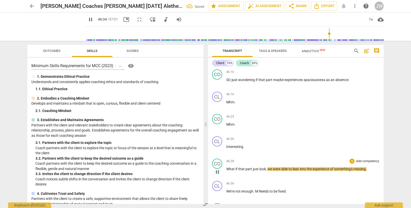
click at [246, 168] on span "part" at bounding box center [248, 169] width 7 height 4
drag, startPoint x: 259, startPoint y: 168, endPoint x: 273, endPoint y: 168, distance: 14.7
click at [273, 168] on p "What if that part just look , we were able to lean into the experience of somet…" at bounding box center [302, 168] width 153 height 5
type input "2793"
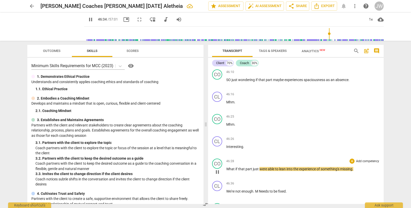
click at [279, 168] on span "to" at bounding box center [277, 169] width 4 height 4
click at [322, 168] on span "something's" at bounding box center [329, 169] width 19 height 4
click at [342, 168] on span "missing" at bounding box center [346, 169] width 12 height 4
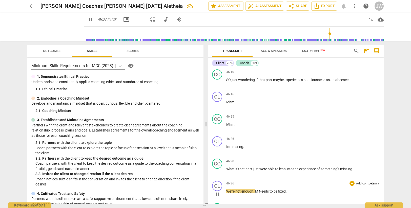
click at [227, 191] on span "We're" at bounding box center [230, 191] width 9 height 4
click at [234, 190] on span "We're" at bounding box center [230, 191] width 9 height 4
type input "2800"
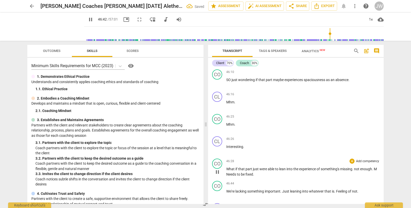
click at [356, 169] on span "not" at bounding box center [357, 169] width 6 height 4
type input "2804"
click at [230, 174] on span "M" at bounding box center [228, 174] width 4 height 4
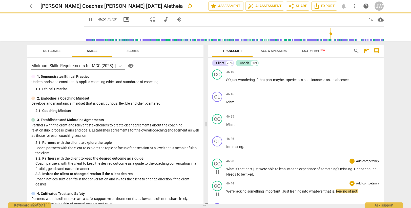
click at [226, 191] on span "We're" at bounding box center [230, 191] width 9 height 4
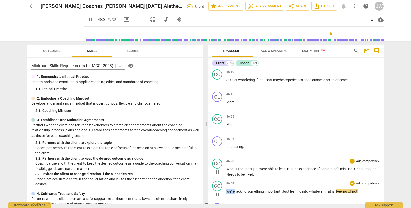
click at [235, 190] on span "We're" at bounding box center [230, 191] width 9 height 4
type input "2813"
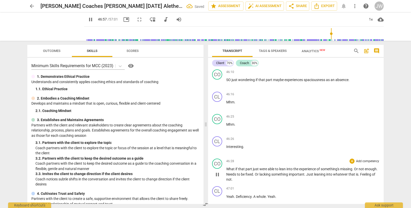
click at [259, 180] on p "What if that part just were able to lean into the experience of something's mis…" at bounding box center [302, 174] width 153 height 16
type input "2822"
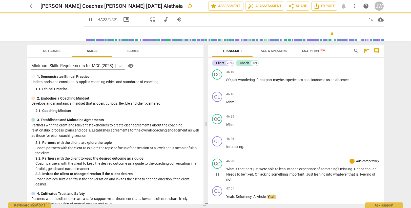
scroll to position [6048, 0]
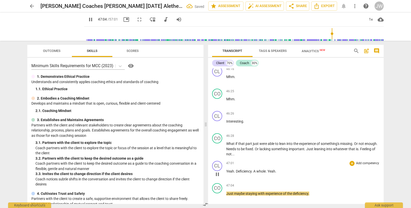
click at [260, 170] on span "whole" at bounding box center [260, 171] width 9 height 4
type input "2825"
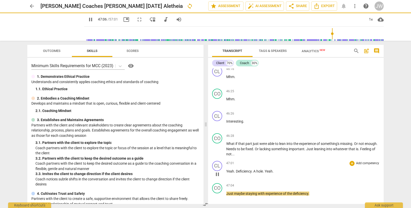
click at [267, 170] on span "Yeah" at bounding box center [269, 171] width 8 height 4
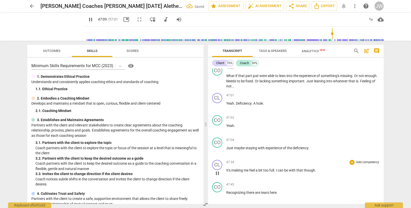
scroll to position [6123, 0]
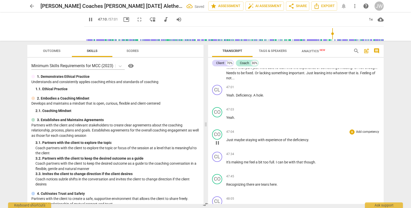
click at [227, 138] on span "Just" at bounding box center [230, 140] width 8 height 4
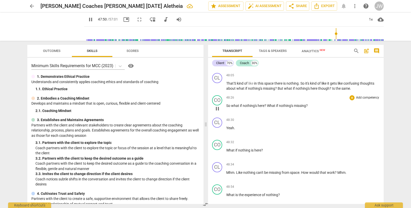
scroll to position [6225, 0]
drag, startPoint x: 234, startPoint y: 82, endPoint x: 237, endPoint y: 80, distance: 3.6
click at [234, 82] on span "That'S" at bounding box center [231, 83] width 11 height 4
type input "2873"
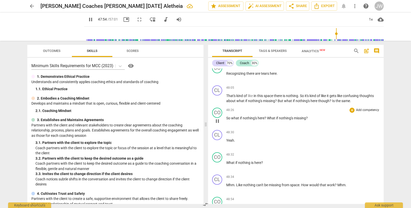
scroll to position [6199, 0]
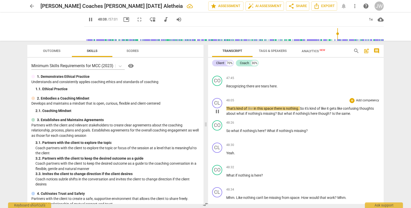
click at [232, 108] on span "That's" at bounding box center [231, 108] width 10 height 4
click at [238, 109] on span "Yeah, it's" at bounding box center [233, 108] width 14 height 4
click at [252, 107] on span "of" at bounding box center [250, 108] width 4 height 4
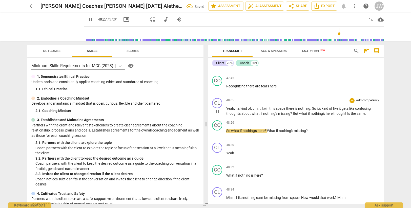
click at [329, 109] on span "kind" at bounding box center [324, 108] width 7 height 4
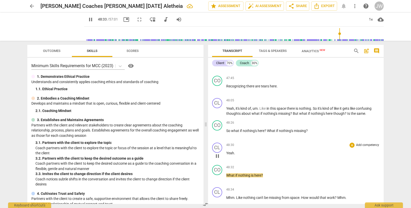
click at [227, 153] on span "Yeah" at bounding box center [230, 153] width 8 height 4
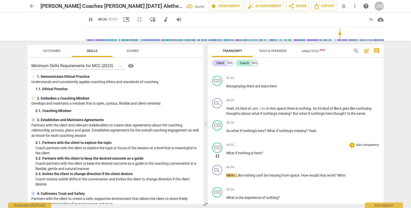
click at [226, 152] on span "What" at bounding box center [230, 153] width 9 height 4
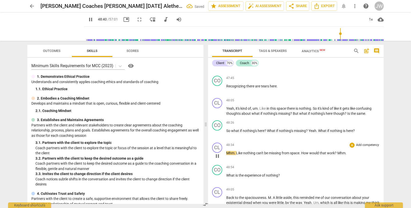
click at [242, 152] on span "Like" at bounding box center [239, 153] width 7 height 4
click at [240, 153] on span "Like" at bounding box center [239, 153] width 7 height 4
click at [229, 151] on span "Mhm" at bounding box center [230, 153] width 8 height 4
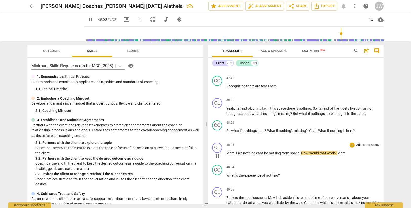
click at [301, 153] on span "." at bounding box center [300, 153] width 2 height 4
type input "2931"
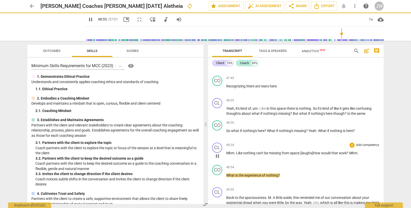
click at [349, 154] on span "?" at bounding box center [348, 153] width 3 height 4
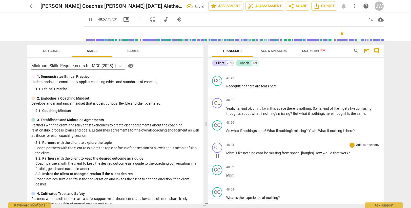
scroll to position [6225, 0]
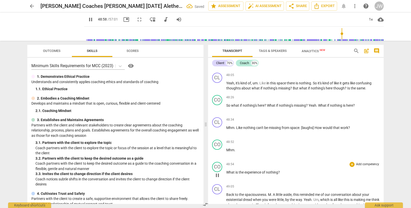
click at [227, 172] on span "What" at bounding box center [230, 172] width 9 height 4
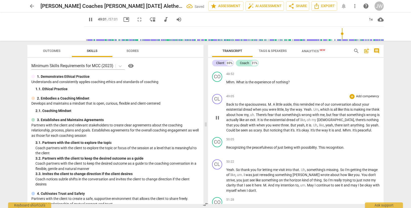
scroll to position [6300, 0]
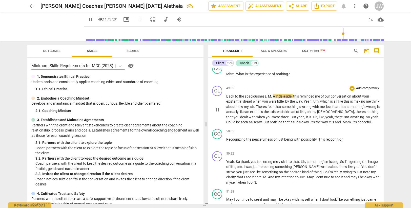
click at [269, 95] on span "M" at bounding box center [269, 96] width 3 height 4
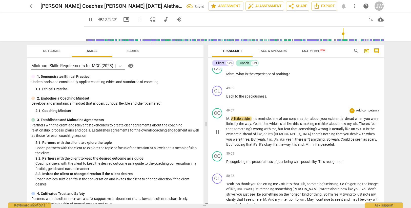
click at [229, 117] on span "M" at bounding box center [227, 118] width 3 height 4
type input "2955"
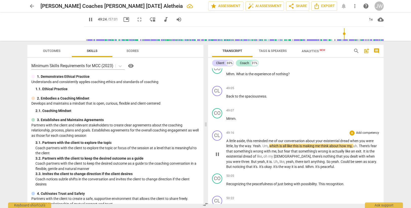
click at [253, 145] on span "Yeah" at bounding box center [257, 146] width 8 height 4
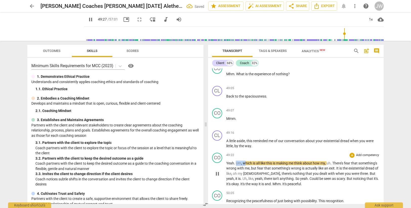
drag, startPoint x: 236, startPoint y: 163, endPoint x: 245, endPoint y: 162, distance: 8.4
click at [245, 162] on p "Yeah . Um , which is all like this is making me think about how my , uh . There…" at bounding box center [302, 173] width 153 height 26
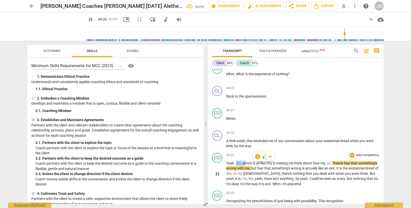
type input "2971"
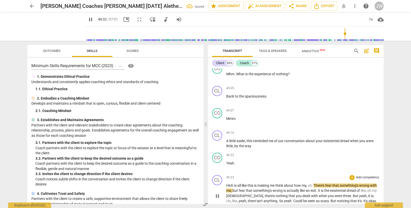
click at [226, 186] on span "Hich" at bounding box center [230, 185] width 8 height 4
type input "2973"
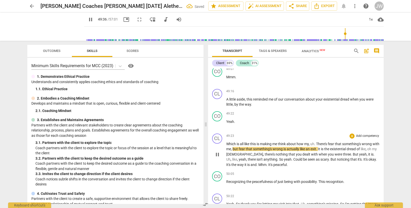
scroll to position [6351, 0]
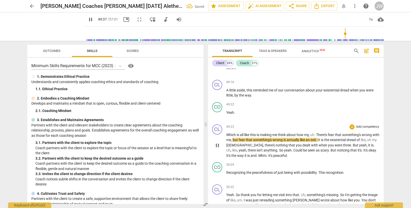
click at [236, 134] on span "Which" at bounding box center [231, 135] width 10 height 4
click at [244, 134] on span "all" at bounding box center [242, 135] width 4 height 4
click at [281, 145] on span "nothing" at bounding box center [287, 145] width 13 height 4
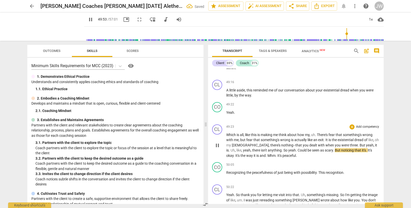
click at [350, 145] on span "three" at bounding box center [354, 145] width 8 height 4
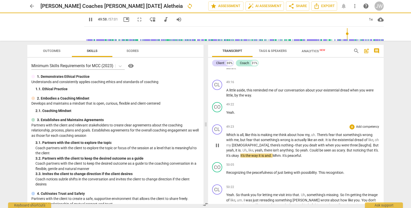
click at [350, 144] on span "three [laughs]" at bounding box center [360, 145] width 21 height 4
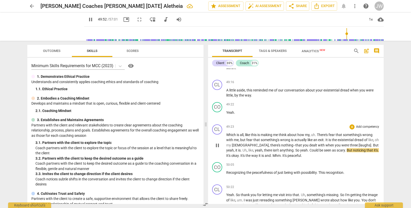
click at [295, 150] on span "So" at bounding box center [297, 150] width 5 height 4
click at [281, 155] on span "." at bounding box center [282, 155] width 2 height 4
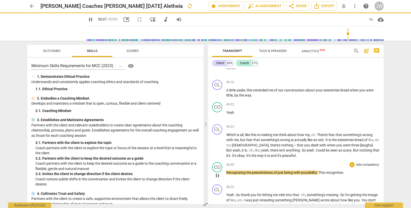
click at [227, 172] on span "Recognizing" at bounding box center [236, 172] width 20 height 4
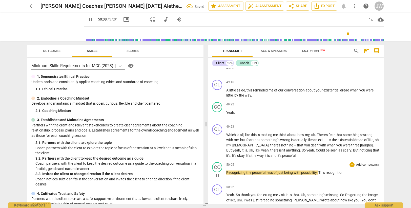
type input "3009"
click at [293, 174] on span "just" at bounding box center [290, 172] width 7 height 4
click at [327, 172] on span "." at bounding box center [327, 172] width 2 height 4
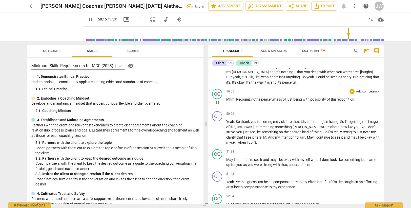
scroll to position [6427, 0]
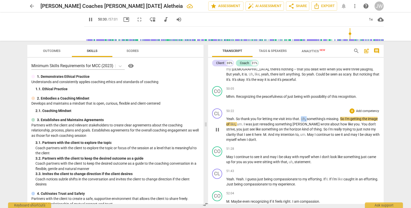
drag, startPoint x: 301, startPoint y: 118, endPoint x: 307, endPoint y: 118, distance: 5.3
click at [307, 118] on p "Yeah . So thank you for letting me visit into that . Uh , something's missing .…" at bounding box center [302, 129] width 153 height 26
type input "3031"
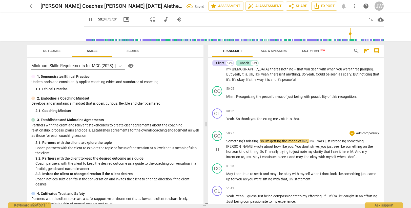
click at [227, 141] on span "Something's" at bounding box center [236, 141] width 20 height 4
type input "3035"
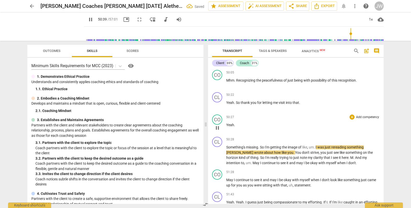
scroll to position [6452, 0]
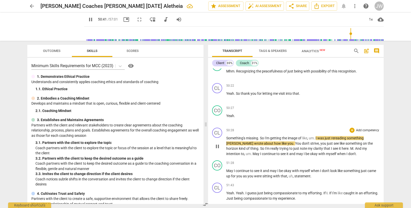
click at [226, 138] on span "Something's" at bounding box center [236, 138] width 20 height 4
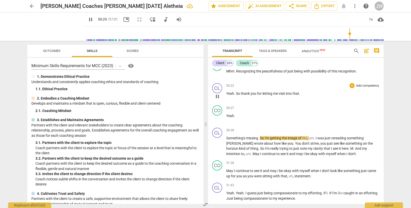
click at [295, 94] on span "that" at bounding box center [295, 93] width 7 height 4
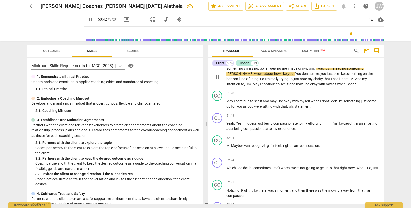
scroll to position [6503, 0]
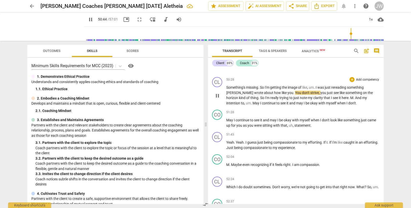
click at [287, 93] on span "you" at bounding box center [290, 93] width 6 height 4
type input "3045"
click at [332, 91] on span "see" at bounding box center [335, 93] width 6 height 4
click at [339, 93] on span "like" at bounding box center [342, 93] width 6 height 4
click at [348, 97] on span "." at bounding box center [349, 98] width 2 height 4
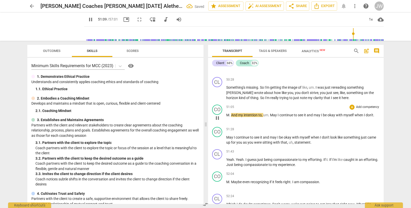
click at [229, 115] on span "." at bounding box center [230, 115] width 2 height 4
type input "3071"
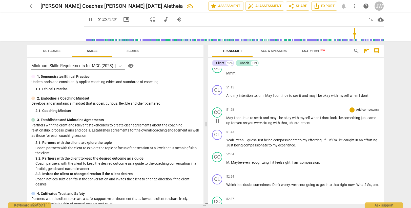
scroll to position [6553, 0]
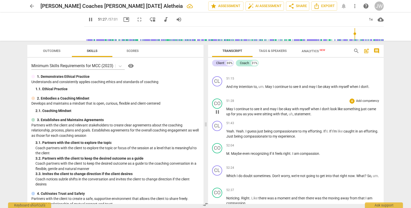
click at [226, 108] on span "May" at bounding box center [230, 109] width 8 height 4
type input "3088"
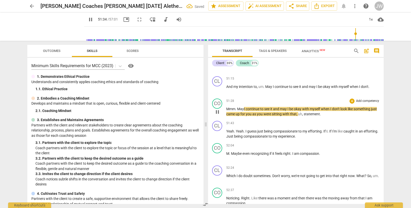
click at [340, 110] on span "don't" at bounding box center [336, 109] width 8 height 4
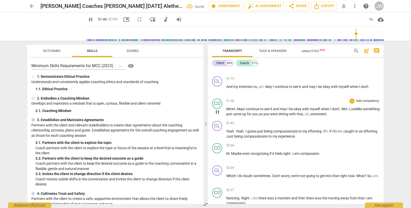
click at [357, 109] on span "Look" at bounding box center [353, 109] width 8 height 4
click at [286, 114] on span "you" at bounding box center [284, 114] width 7 height 4
click at [310, 114] on span "with" at bounding box center [310, 114] width 8 height 4
drag, startPoint x: 328, startPoint y: 114, endPoint x: 326, endPoint y: 103, distance: 11.5
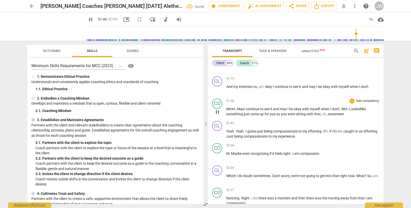
click at [328, 114] on span "," at bounding box center [327, 114] width 2 height 4
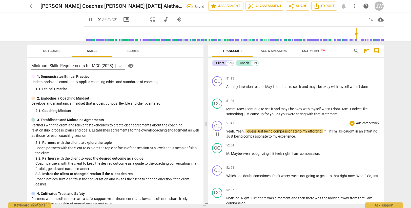
drag, startPoint x: 236, startPoint y: 131, endPoint x: 237, endPoint y: 125, distance: 6.4
click at [236, 131] on span "Yeah" at bounding box center [240, 131] width 8 height 4
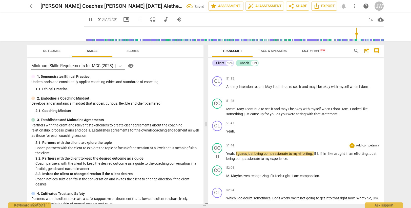
click at [236, 153] on span "I" at bounding box center [237, 153] width 2 height 4
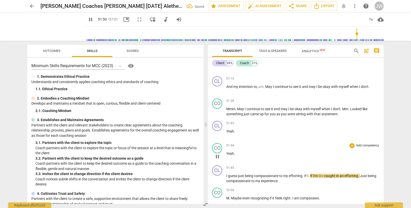
click at [232, 152] on span "Yeah" at bounding box center [230, 153] width 8 height 4
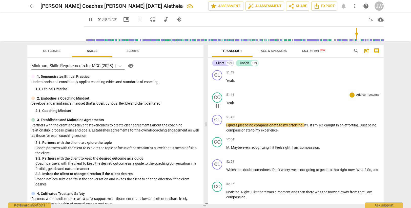
scroll to position [6629, 0]
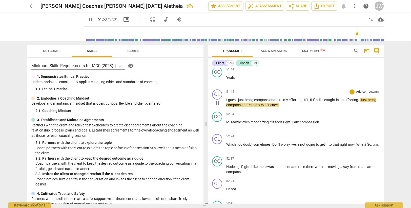
click at [360, 99] on span "." at bounding box center [359, 100] width 2 height 4
type input "3115"
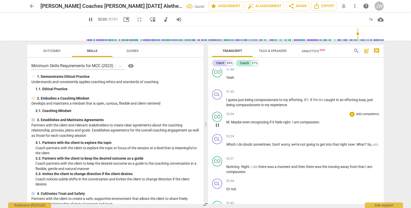
click at [229, 121] on span "M" at bounding box center [227, 122] width 3 height 4
type input "3127"
click at [293, 121] on span "right" at bounding box center [289, 122] width 7 height 4
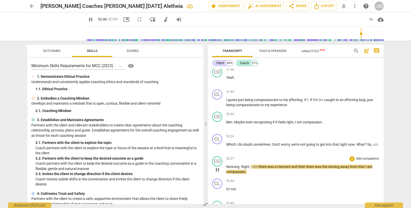
click at [239, 168] on span "Noticing" at bounding box center [232, 166] width 13 height 4
type input "3161"
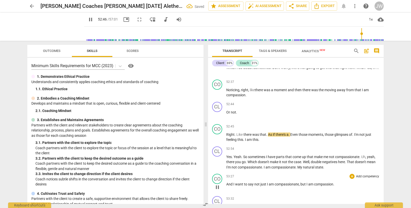
scroll to position [6694, 0]
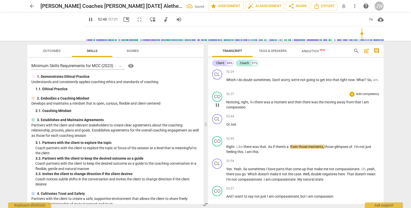
click at [288, 102] on span "moment" at bounding box center [281, 102] width 14 height 4
click at [262, 101] on span "there" at bounding box center [259, 102] width 9 height 4
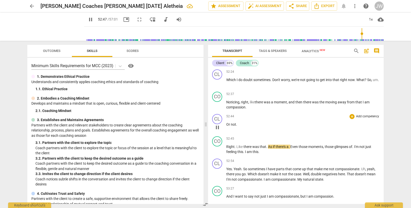
click at [227, 124] on span "Or" at bounding box center [228, 124] width 5 height 4
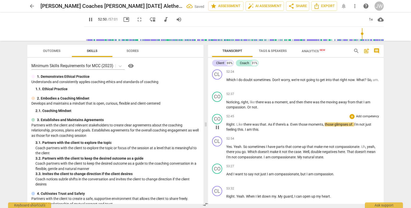
click at [227, 125] on span "Right" at bounding box center [230, 124] width 8 height 4
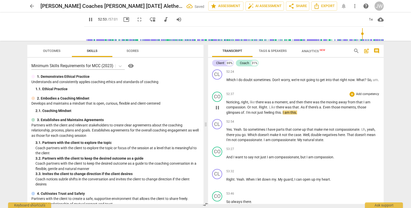
click at [267, 106] on span "." at bounding box center [268, 107] width 2 height 4
type input "3174"
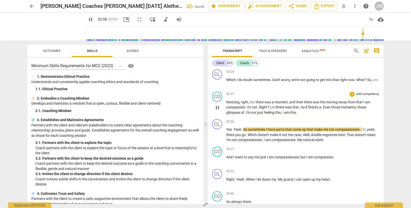
click at [260, 107] on span "Right? L" at bounding box center [265, 107] width 13 height 4
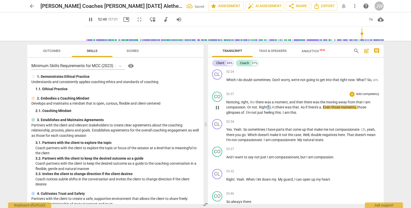
drag, startPoint x: 267, startPoint y: 106, endPoint x: 270, endPoint y: 106, distance: 3.0
click at [270, 106] on span "Right? L" at bounding box center [265, 107] width 13 height 4
click at [246, 107] on span "." at bounding box center [246, 107] width 2 height 4
click at [296, 106] on span "that" at bounding box center [293, 107] width 7 height 4
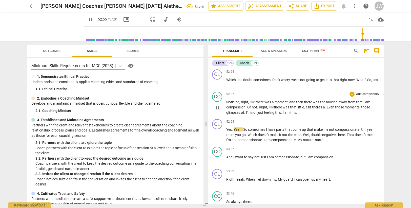
click at [327, 107] on span "." at bounding box center [326, 107] width 2 height 4
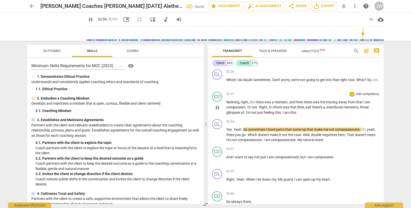
click at [245, 112] on span "." at bounding box center [245, 112] width 2 height 4
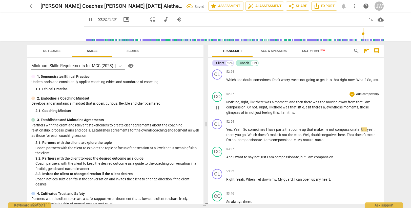
click at [281, 112] on span "." at bounding box center [280, 112] width 2 height 4
click at [246, 112] on span "i'm" at bounding box center [247, 112] width 4 height 4
click at [245, 126] on div "52:54 + Add competency keyboard_arrow_right Yes . Yeah . So sometimes I have pa…" at bounding box center [302, 131] width 153 height 24
click at [244, 127] on p "Yes . Yeah . So sometimes I have parts that come up that make me not compassion…" at bounding box center [302, 135] width 153 height 16
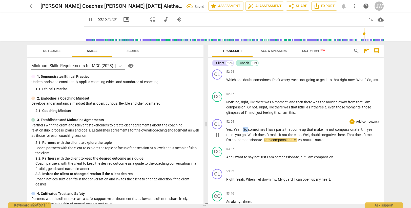
click at [244, 127] on p "Yes . Yeah . So sometimes I have parts that come up that make me not compassion…" at bounding box center [302, 135] width 153 height 16
click at [227, 129] on span "Yes" at bounding box center [229, 129] width 6 height 4
click at [231, 128] on span "Yes" at bounding box center [229, 129] width 6 height 4
type input "3196"
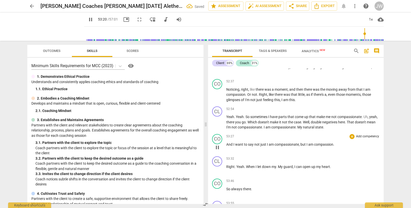
scroll to position [6719, 0]
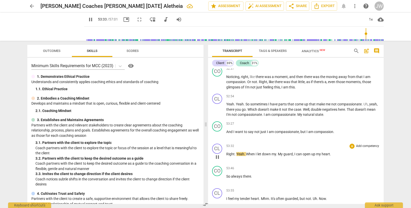
click at [227, 153] on span "Right" at bounding box center [230, 154] width 8 height 4
type input "3215"
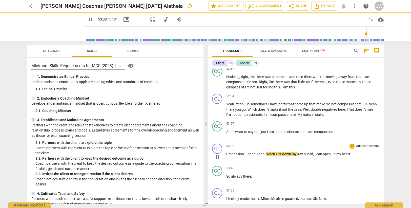
click at [228, 153] on span "Cmpassion. Right" at bounding box center [240, 154] width 29 height 4
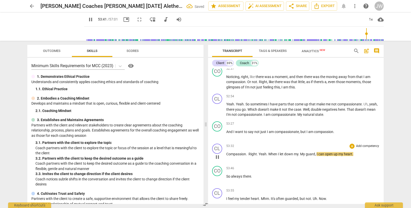
click at [299, 154] on span "." at bounding box center [299, 154] width 2 height 4
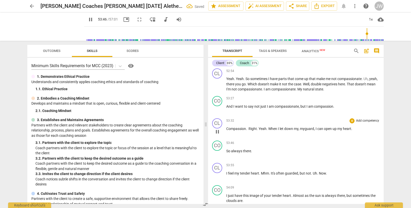
scroll to position [6770, 0]
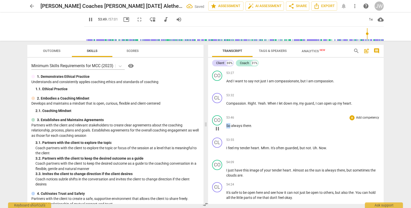
drag, startPoint x: 231, startPoint y: 124, endPoint x: 225, endPoint y: 126, distance: 6.0
click at [225, 125] on div "CO play_arrow pause 53:46 + Add competency keyboard_arrow_right So always there…" at bounding box center [296, 124] width 176 height 22
type input "3230"
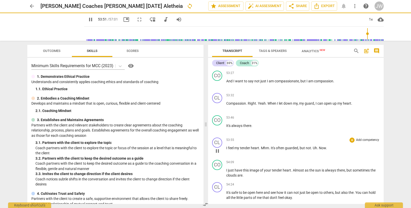
click at [254, 144] on div "53:55 + Add competency keyboard_arrow_right I feel my tender heart . Mhm . It's…" at bounding box center [302, 146] width 153 height 18
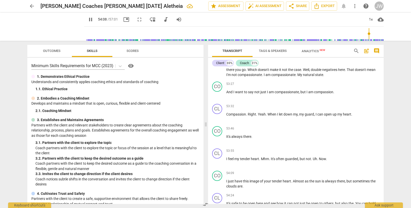
scroll to position [6779, 0]
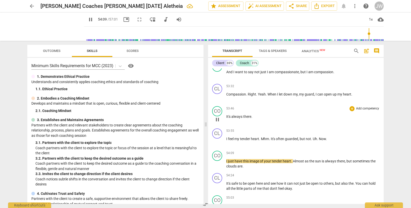
click at [241, 117] on span "always" at bounding box center [237, 116] width 12 height 4
click at [227, 138] on span "I" at bounding box center [227, 139] width 2 height 4
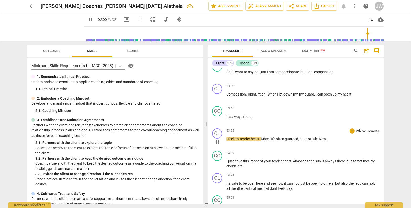
type input "3236"
click at [271, 138] on span "Mhm" at bounding box center [274, 139] width 8 height 4
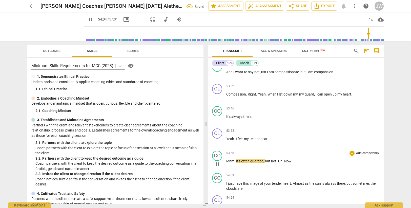
click at [236, 161] on span "It's" at bounding box center [238, 161] width 5 height 4
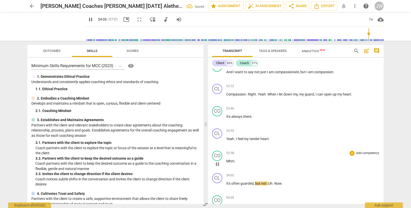
click at [231, 161] on span "Mhm" at bounding box center [230, 161] width 8 height 4
type input "3247"
drag, startPoint x: 266, startPoint y: 184, endPoint x: 276, endPoint y: 183, distance: 10.2
click at [276, 183] on p "It's often guarded , but not . Uh . Now ." at bounding box center [302, 183] width 153 height 5
type input "3252"
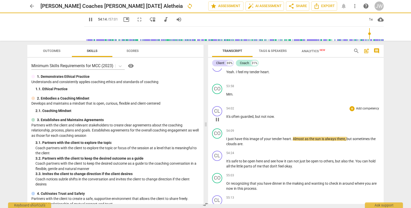
scroll to position [6855, 0]
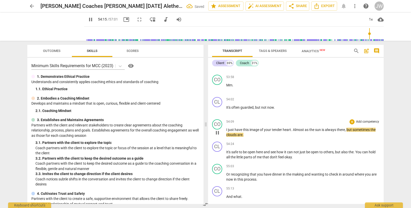
click at [239, 130] on span "have" at bounding box center [238, 129] width 8 height 4
type input "3257"
click at [290, 129] on span "." at bounding box center [290, 129] width 2 height 4
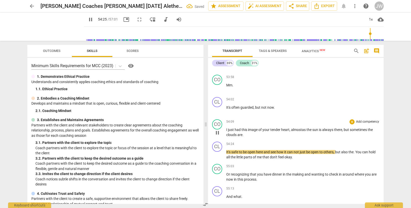
click at [245, 135] on p "I just had this image of your tender heart, almost as the sun is always there ,…" at bounding box center [302, 132] width 153 height 10
click at [264, 151] on span "here" at bounding box center [260, 152] width 8 height 4
type input "3271"
click at [277, 150] on span "see" at bounding box center [274, 152] width 6 height 4
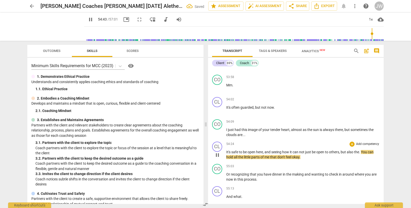
click at [359, 152] on span "the" at bounding box center [356, 152] width 5 height 4
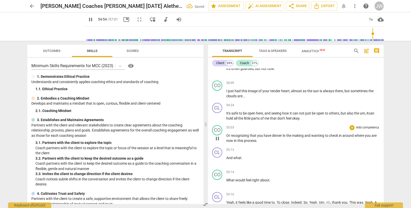
scroll to position [6905, 0]
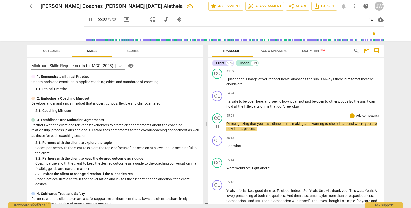
click at [226, 123] on span "Or" at bounding box center [228, 123] width 5 height 4
drag, startPoint x: 230, startPoint y: 122, endPoint x: 226, endPoint y: 123, distance: 3.8
click at [226, 123] on span "Or" at bounding box center [228, 123] width 5 height 4
type input "3306"
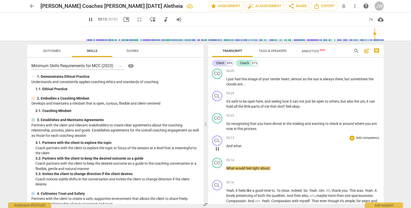
click at [227, 146] on span "And" at bounding box center [229, 146] width 7 height 4
type input "3317"
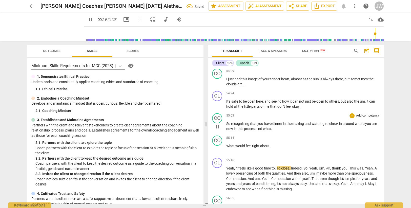
click at [258, 129] on span "." at bounding box center [257, 128] width 2 height 4
type input "3320"
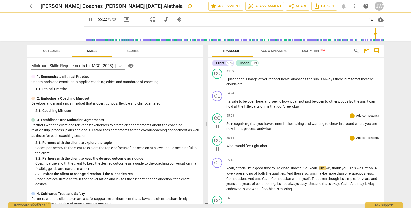
click at [229, 145] on span "What" at bounding box center [230, 146] width 9 height 4
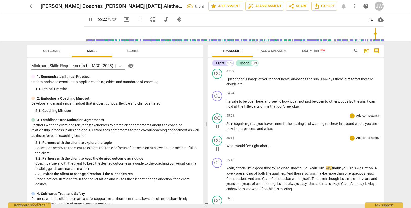
type input "3323"
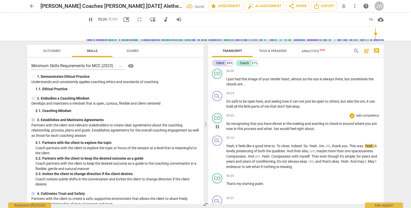
click at [275, 128] on span "hat" at bounding box center [277, 128] width 6 height 4
type input "3328"
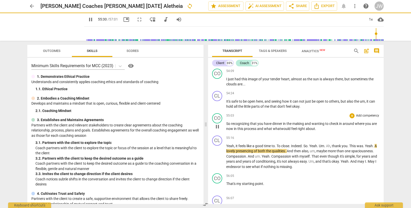
click at [272, 129] on span "what w" at bounding box center [270, 128] width 12 height 4
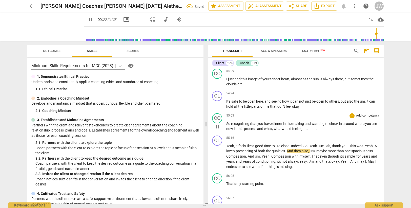
click at [293, 131] on p "So recognizing that you have dinner in the making and wanting to check in aroun…" at bounding box center [302, 126] width 153 height 10
click at [294, 129] on span "feel" at bounding box center [295, 128] width 6 height 4
click at [316, 128] on span "." at bounding box center [316, 128] width 1 height 4
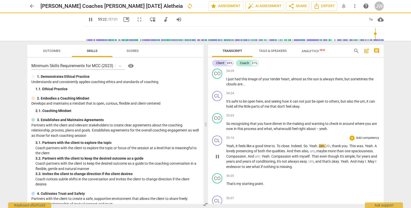
click at [236, 145] on span "it" at bounding box center [236, 146] width 3 height 4
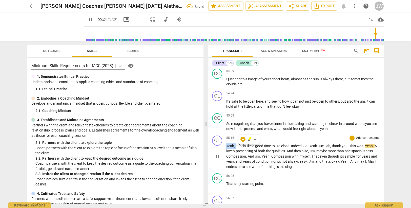
type input "3325"
click at [256, 145] on span "time" at bounding box center [259, 146] width 8 height 4
click at [266, 146] on span "to" at bounding box center [263, 146] width 3 height 4
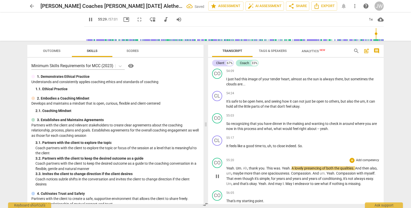
click at [236, 168] on span "Um" at bounding box center [238, 168] width 5 height 4
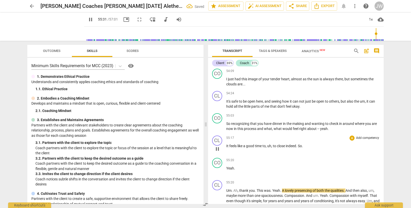
click at [229, 145] on span "feels" at bounding box center [233, 146] width 8 height 4
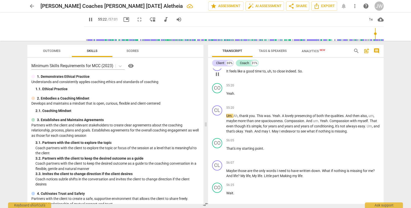
scroll to position [6981, 0]
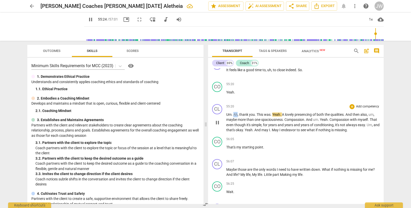
drag, startPoint x: 234, startPoint y: 114, endPoint x: 237, endPoint y: 114, distance: 3.3
click at [237, 114] on span "Ah" at bounding box center [235, 114] width 4 height 4
type input "3325"
click at [347, 114] on span "qualities" at bounding box center [340, 114] width 13 height 4
click at [263, 126] on span "," at bounding box center [262, 125] width 2 height 4
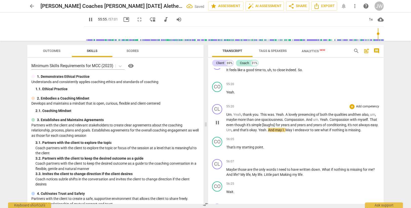
click at [271, 123] on span "simple [laughs]" at bounding box center [263, 125] width 24 height 4
click at [231, 130] on span "Um" at bounding box center [228, 130] width 5 height 4
click at [377, 127] on span "." at bounding box center [377, 125] width 1 height 4
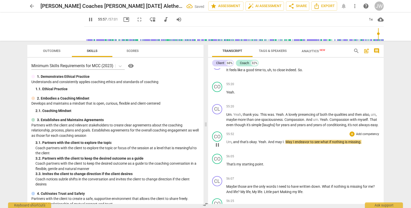
click at [227, 144] on span "Um" at bounding box center [228, 142] width 5 height 4
type input "3358"
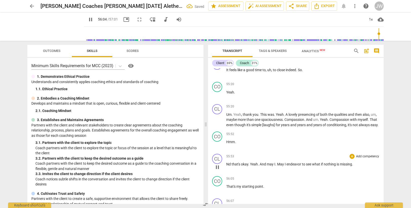
click at [228, 166] on span "Nd" at bounding box center [228, 164] width 5 height 4
type input "3365"
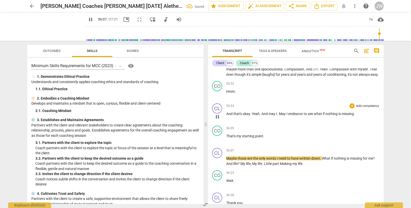
scroll to position [7032, 0]
click at [277, 115] on span "." at bounding box center [278, 113] width 2 height 4
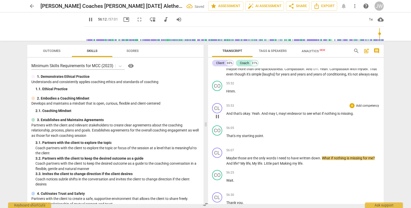
click at [269, 115] on span "may" at bounding box center [272, 113] width 8 height 4
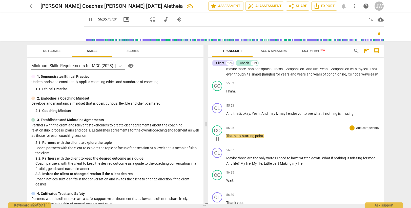
click at [226, 141] on div "play_arrow pause" at bounding box center [219, 138] width 13 height 7
click at [227, 138] on span "That's" at bounding box center [231, 136] width 10 height 4
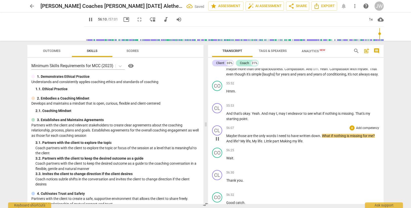
click at [227, 138] on span "Maybe" at bounding box center [231, 136] width 11 height 4
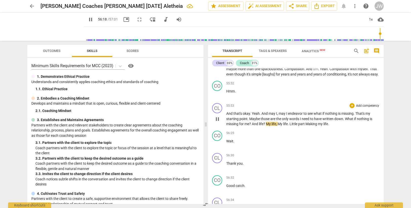
click at [250, 126] on span "?" at bounding box center [250, 124] width 3 height 4
type input "3379"
click at [278, 126] on span "My" at bounding box center [278, 124] width 6 height 4
click at [303, 126] on span "part" at bounding box center [298, 124] width 7 height 4
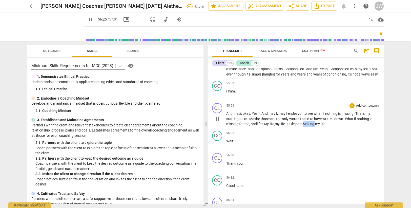
drag, startPoint x: 306, startPoint y: 128, endPoint x: 319, endPoint y: 128, distance: 12.9
click at [319, 126] on p "And that's okay . Yeah . And may I , may I endeavor to see what if nothing is m…" at bounding box center [302, 119] width 153 height 16
click at [227, 143] on span "Wait" at bounding box center [229, 141] width 7 height 4
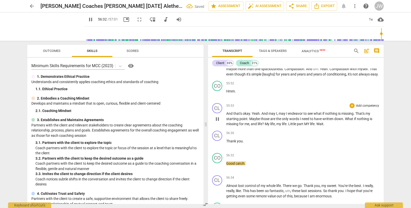
click at [291, 126] on span "Little" at bounding box center [292, 124] width 9 height 4
drag, startPoint x: 227, startPoint y: 146, endPoint x: 252, endPoint y: 145, distance: 25.1
click at [252, 144] on p "Thank you ." at bounding box center [302, 140] width 153 height 5
type input "3391"
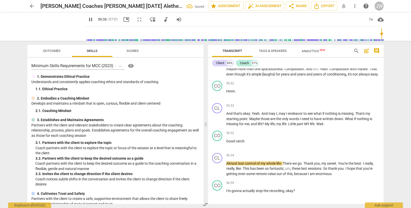
click at [299, 126] on span "part" at bounding box center [300, 124] width 7 height 4
click at [227, 143] on span "Good" at bounding box center [230, 141] width 9 height 4
type input "3392"
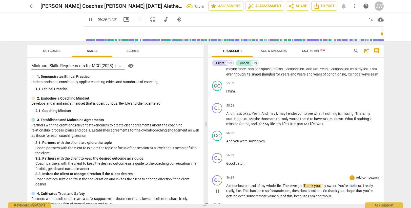
click at [226, 190] on div "CL play_arrow pause" at bounding box center [219, 187] width 14 height 24
click at [229, 187] on span "Almost" at bounding box center [232, 185] width 12 height 4
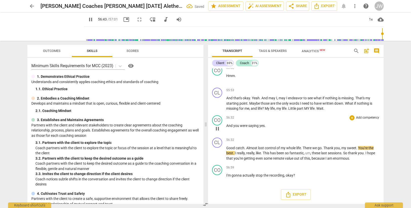
scroll to position [7052, 0]
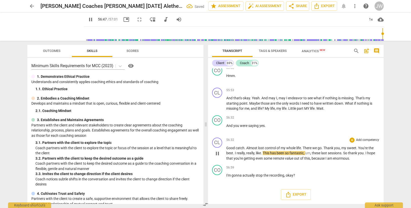
click at [261, 153] on span "like" at bounding box center [258, 153] width 5 height 4
type input "3408"
click at [311, 157] on span "," at bounding box center [311, 158] width 2 height 4
drag, startPoint x: 335, startPoint y: 158, endPoint x: 327, endPoint y: 156, distance: 7.9
click at [341, 157] on span "enormous" at bounding box center [341, 158] width 16 height 4
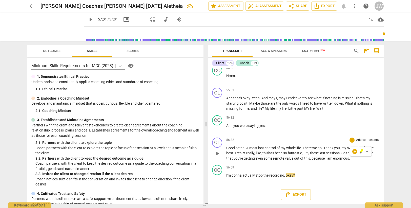
click at [313, 158] on span "because" at bounding box center [318, 158] width 14 height 4
type input "3421"
click at [334, 157] on span "enormous" at bounding box center [341, 158] width 16 height 4
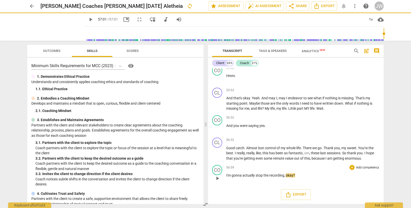
click at [302, 174] on p "I'm gonna actually stop the recording , okay ?" at bounding box center [302, 175] width 153 height 5
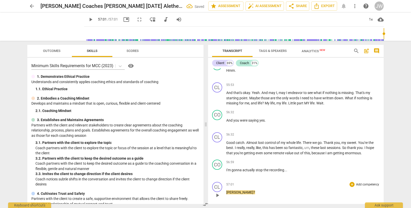
click at [230, 194] on span "[PERSON_NAME]" at bounding box center [239, 192] width 27 height 4
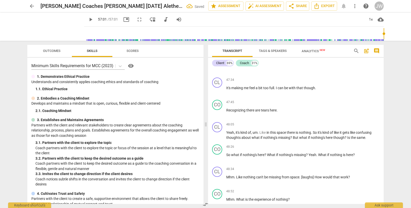
scroll to position [6114, 0]
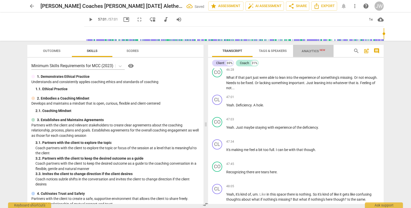
click at [310, 53] on span "Analytics New" at bounding box center [314, 51] width 24 height 4
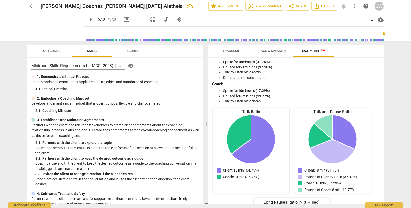
scroll to position [0, 0]
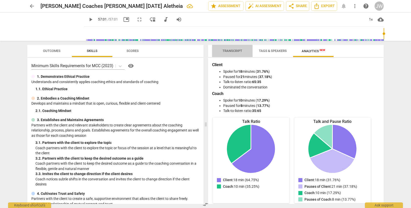
click at [231, 51] on span "Transcript" at bounding box center [232, 51] width 20 height 4
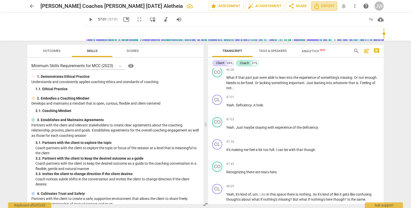
click at [319, 5] on icon "Export" at bounding box center [316, 6] width 6 height 6
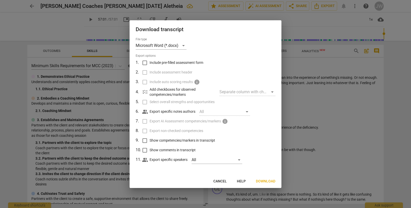
click at [260, 181] on span "Download" at bounding box center [265, 181] width 19 height 5
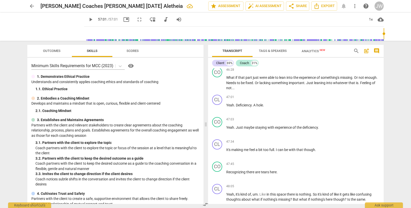
click at [33, 6] on span "arrow_back" at bounding box center [32, 6] width 6 height 6
